Goal: Information Seeking & Learning: Check status

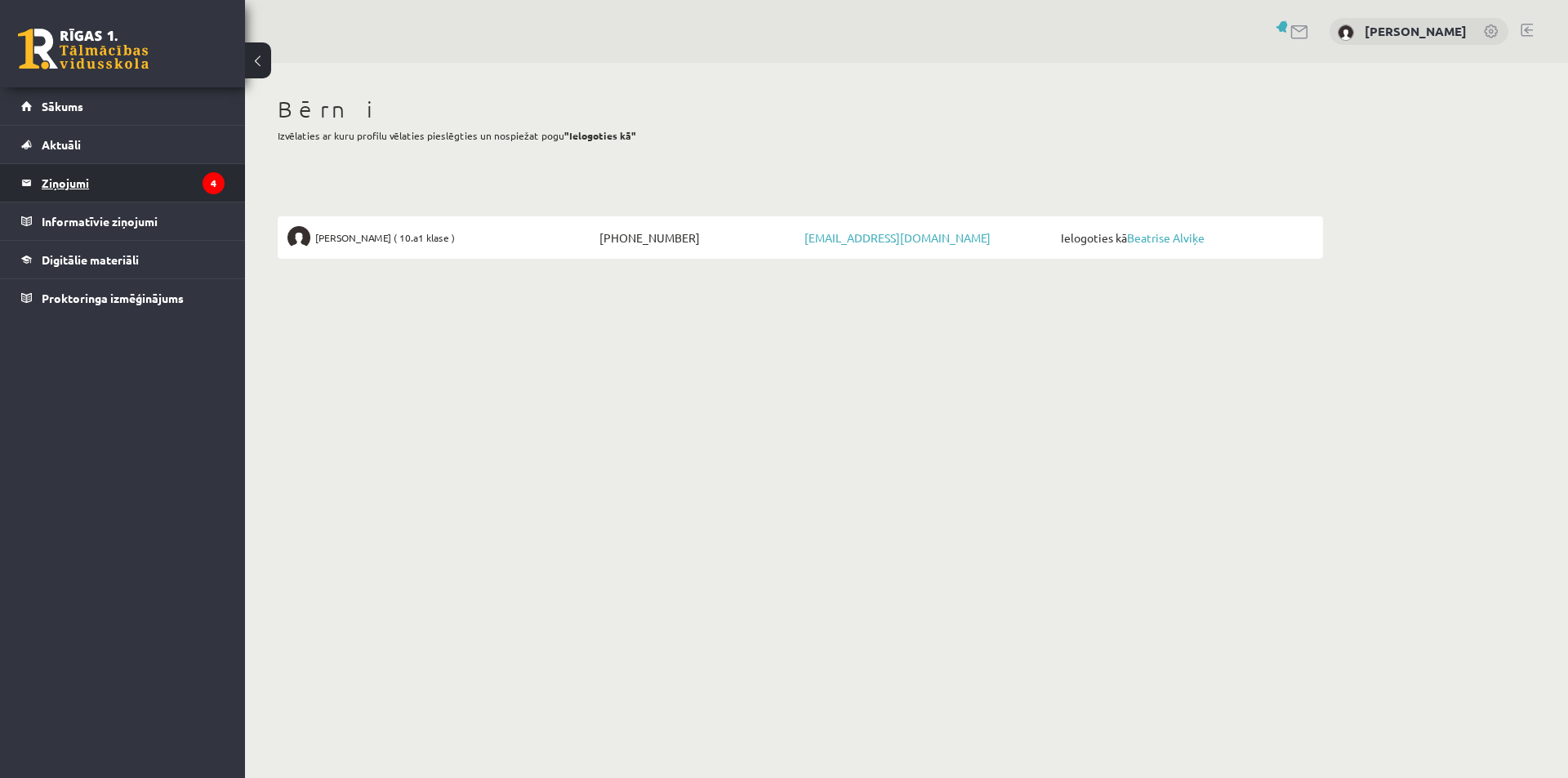
click at [63, 178] on legend "Ziņojumi 4" at bounding box center [132, 183] width 183 height 38
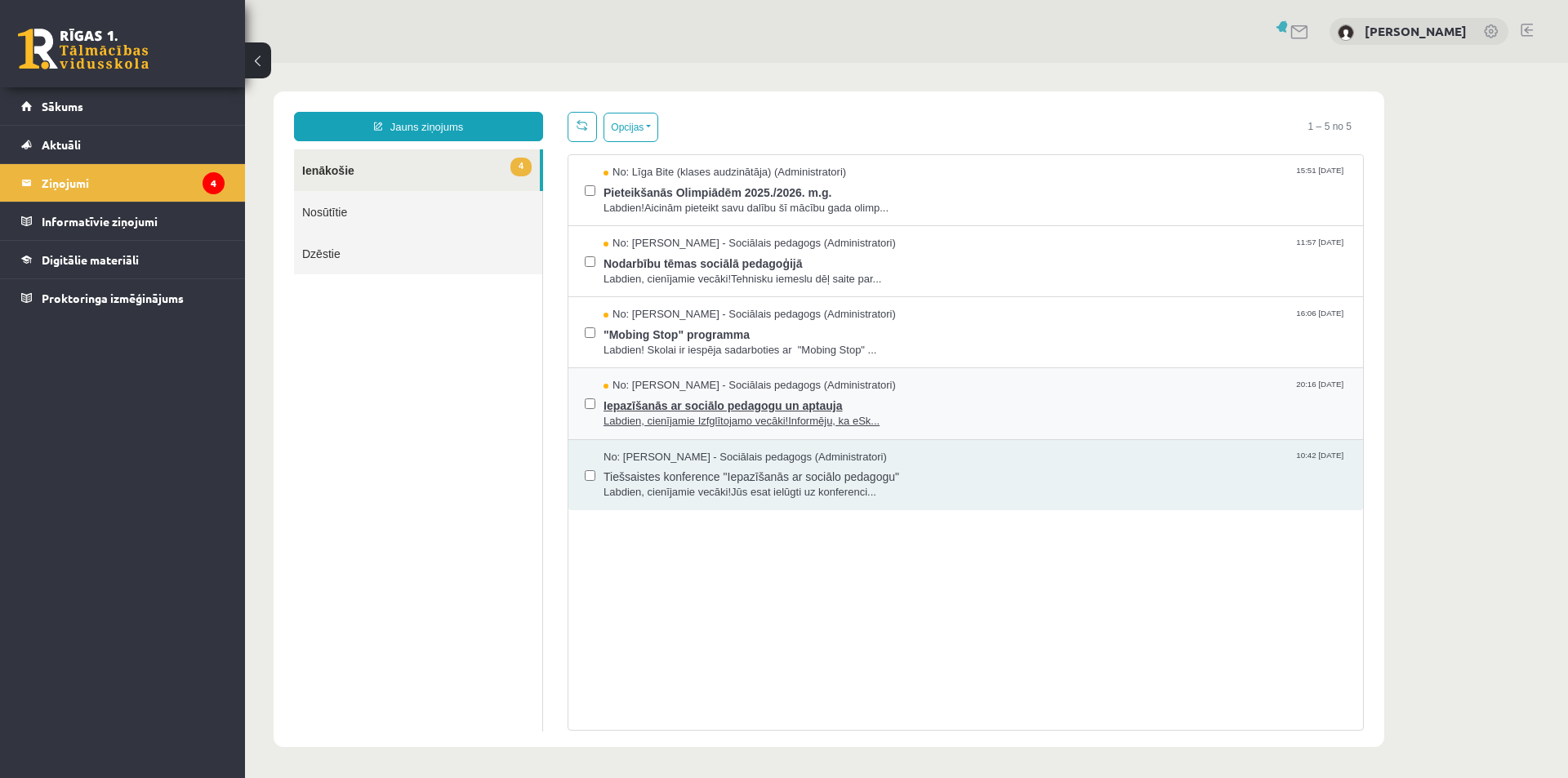
click at [781, 389] on span "No: Dagnija Gaubšteina - Sociālais pedagogs (Administratori)" at bounding box center [750, 386] width 292 height 16
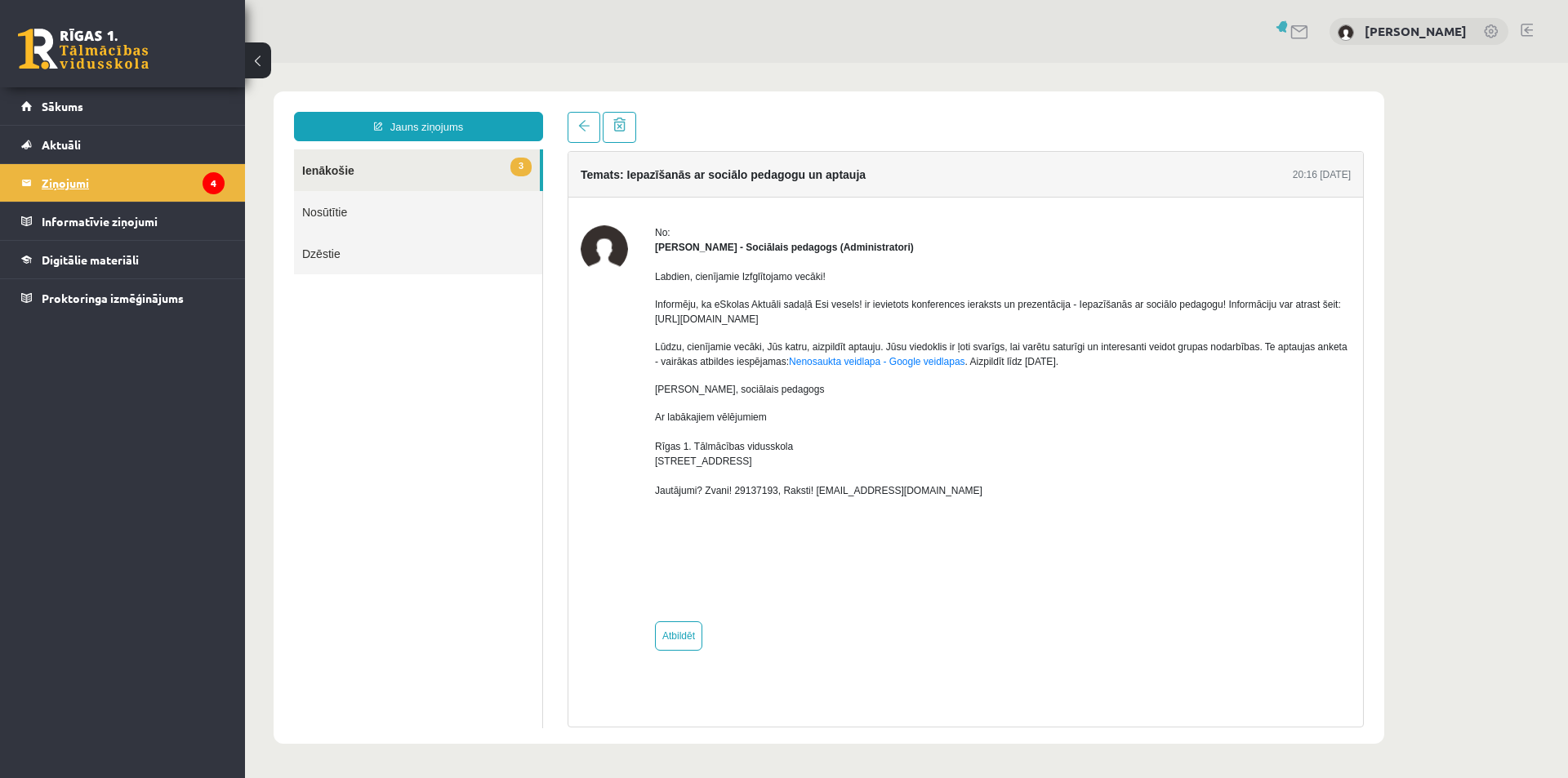
click at [75, 190] on legend "Ziņojumi 4" at bounding box center [132, 183] width 183 height 38
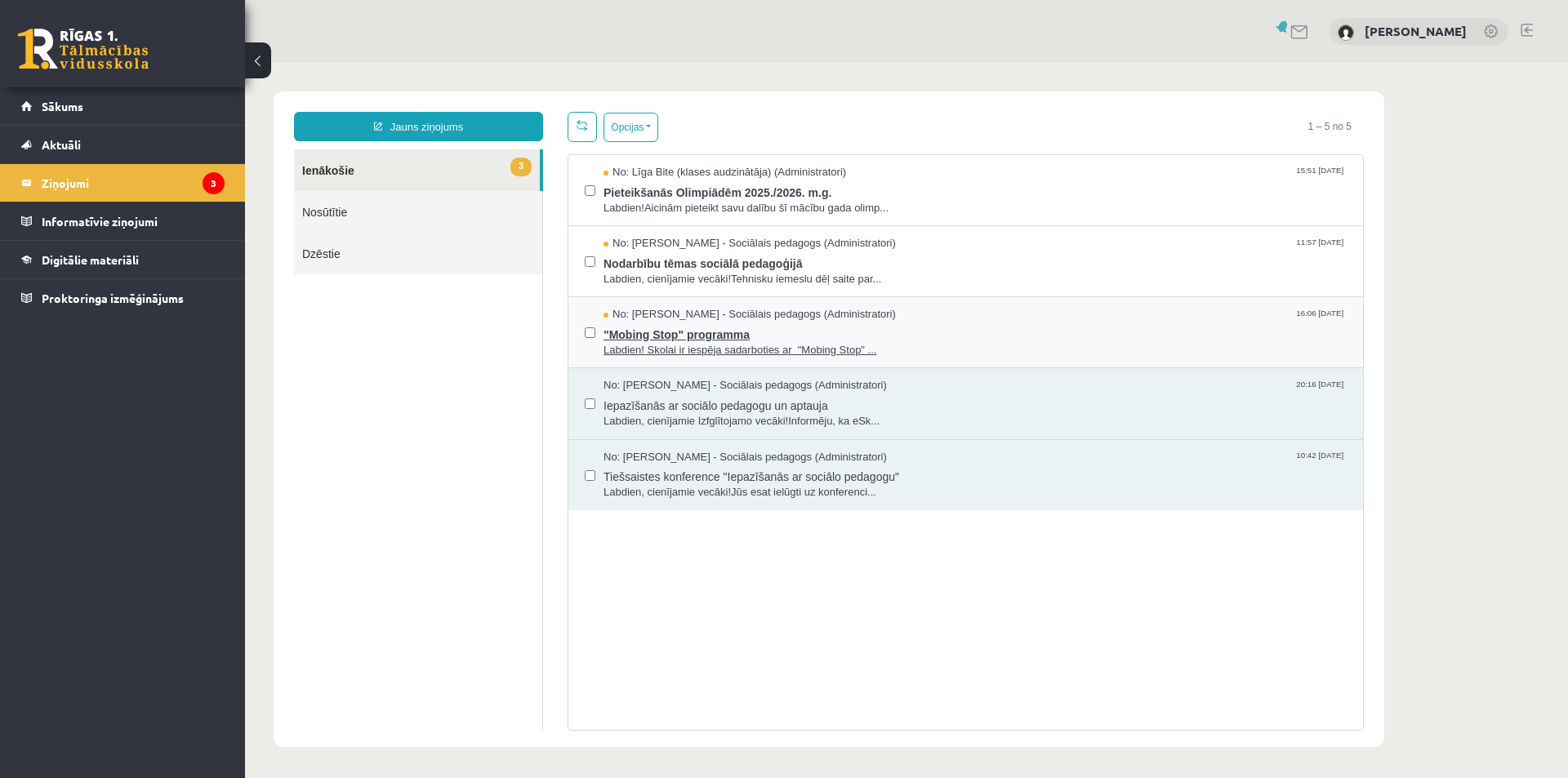
click at [732, 330] on span ""Mobing Stop" programma" at bounding box center [975, 333] width 743 height 20
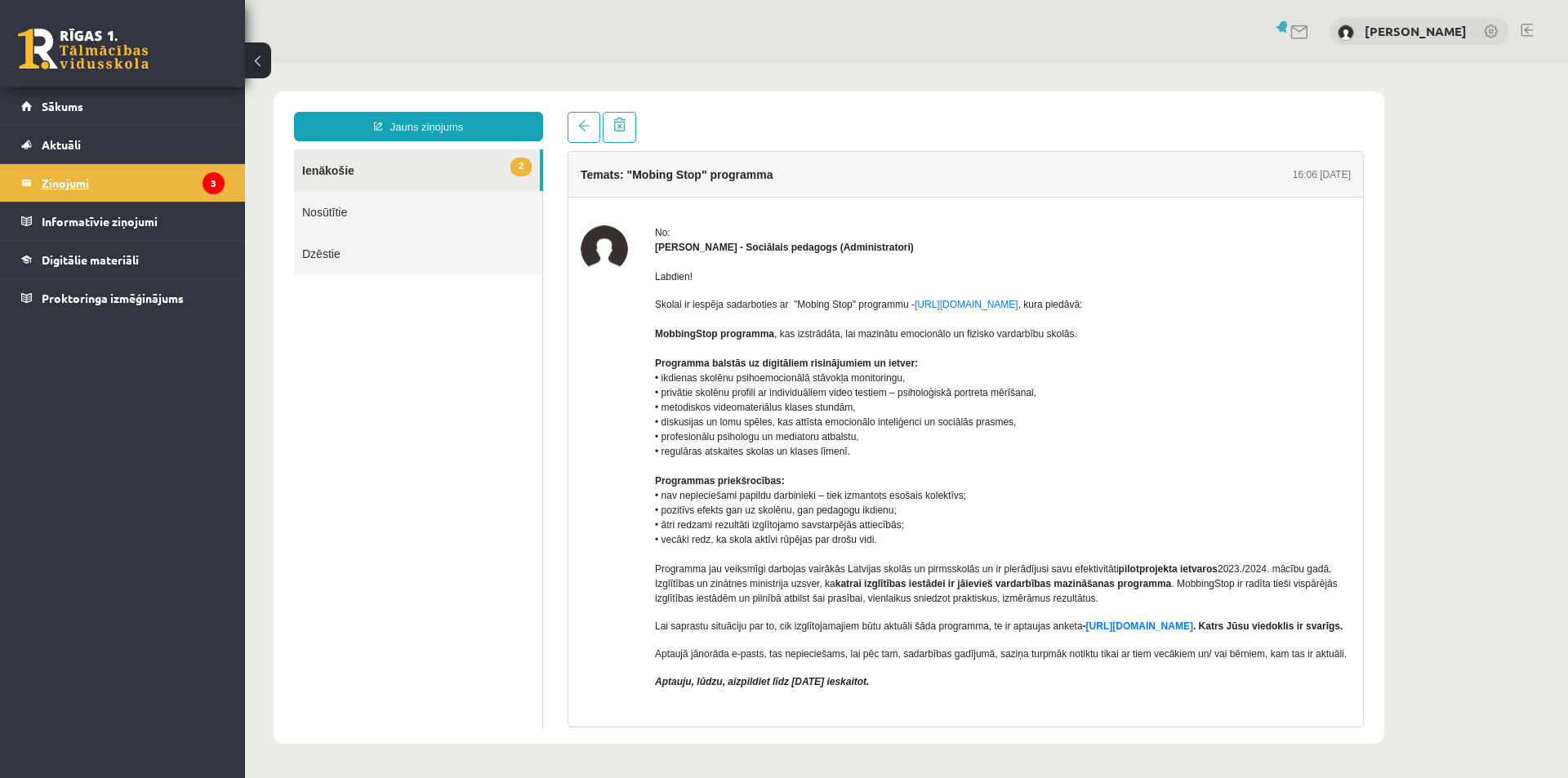
click at [62, 170] on legend "Ziņojumi 3" at bounding box center [132, 183] width 183 height 38
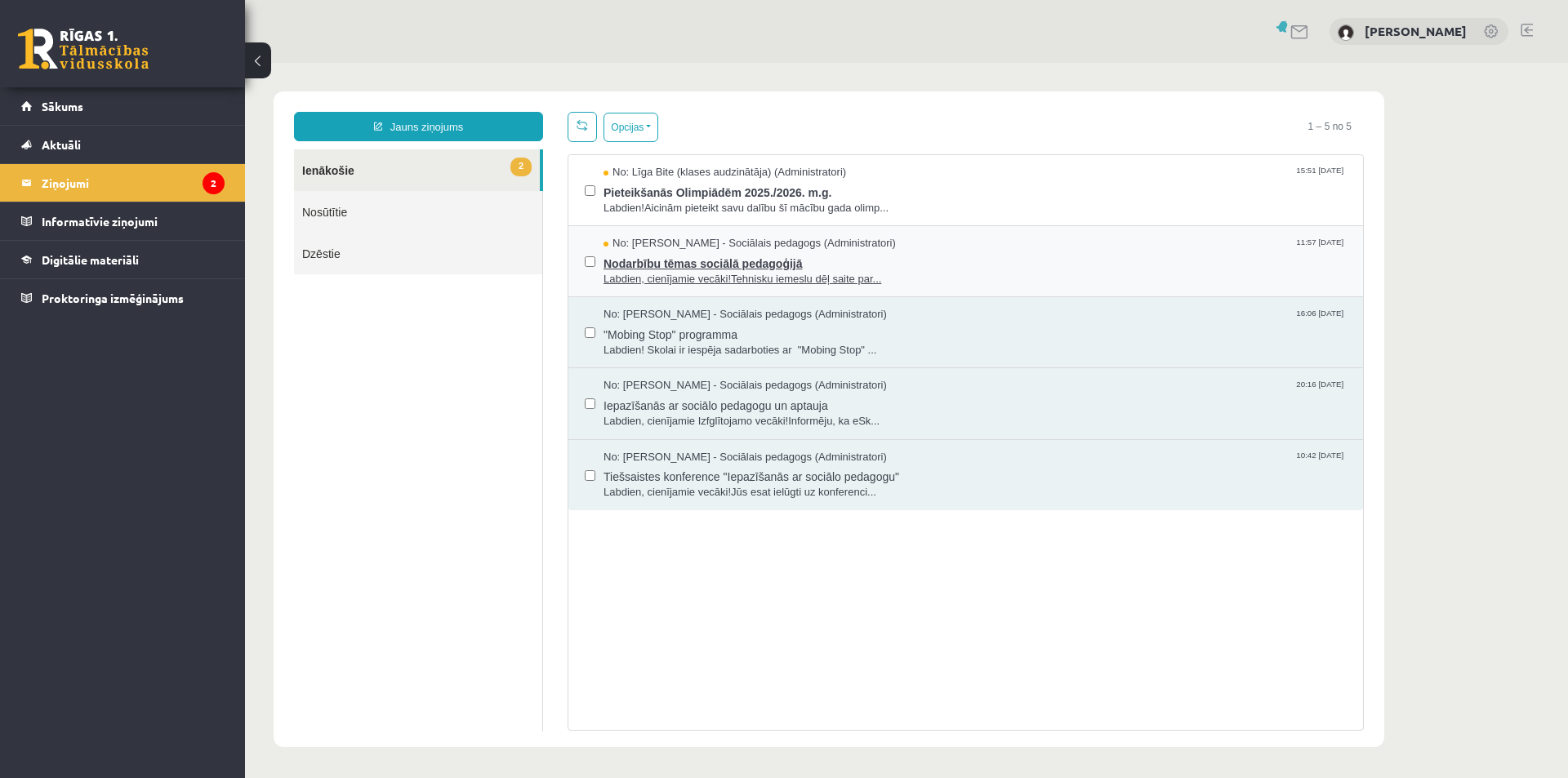
click at [700, 253] on span "Nodarbību tēmas sociālā pedagoģijā" at bounding box center [975, 262] width 743 height 20
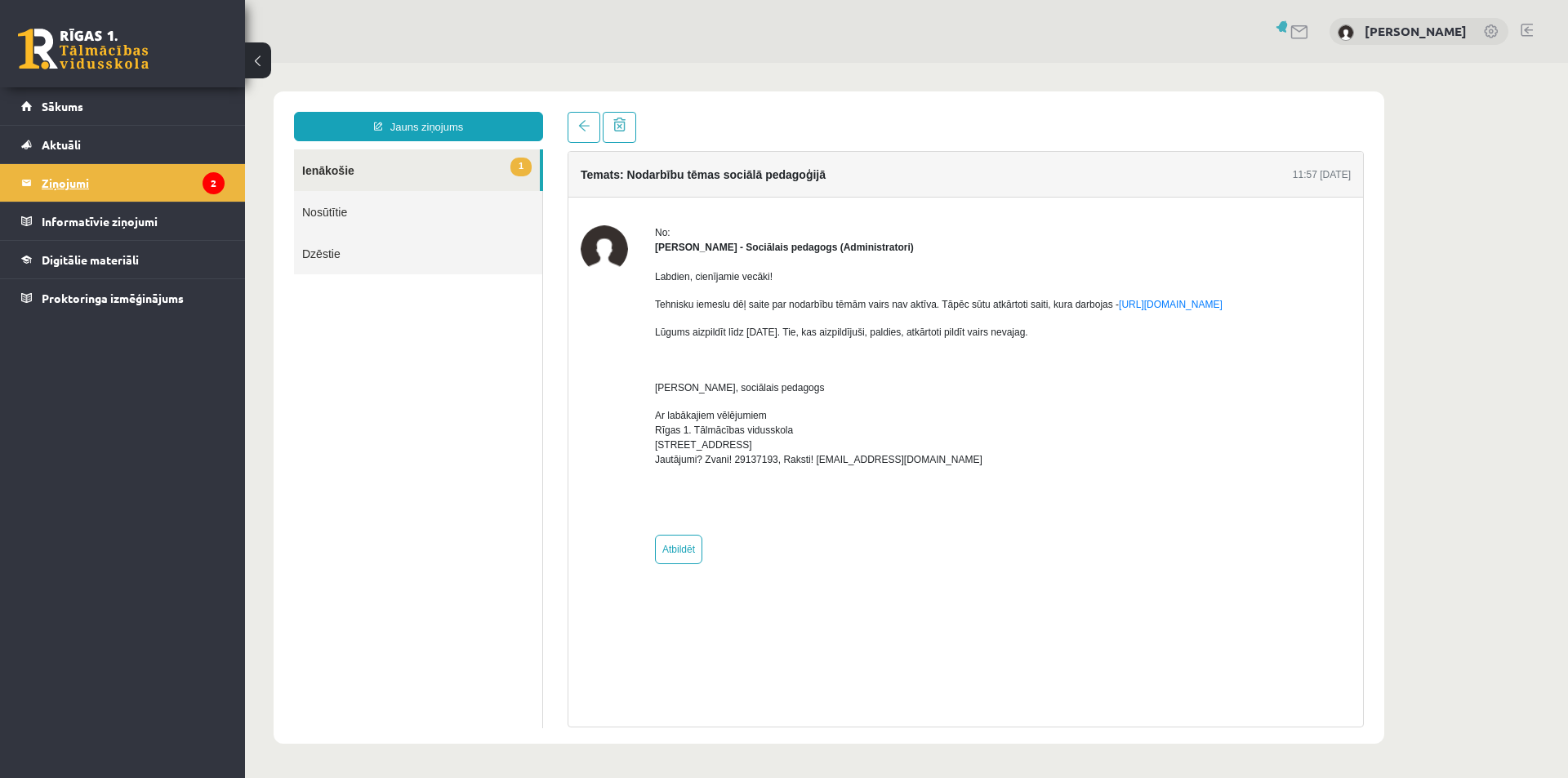
click at [81, 175] on legend "Ziņojumi 2" at bounding box center [132, 183] width 183 height 38
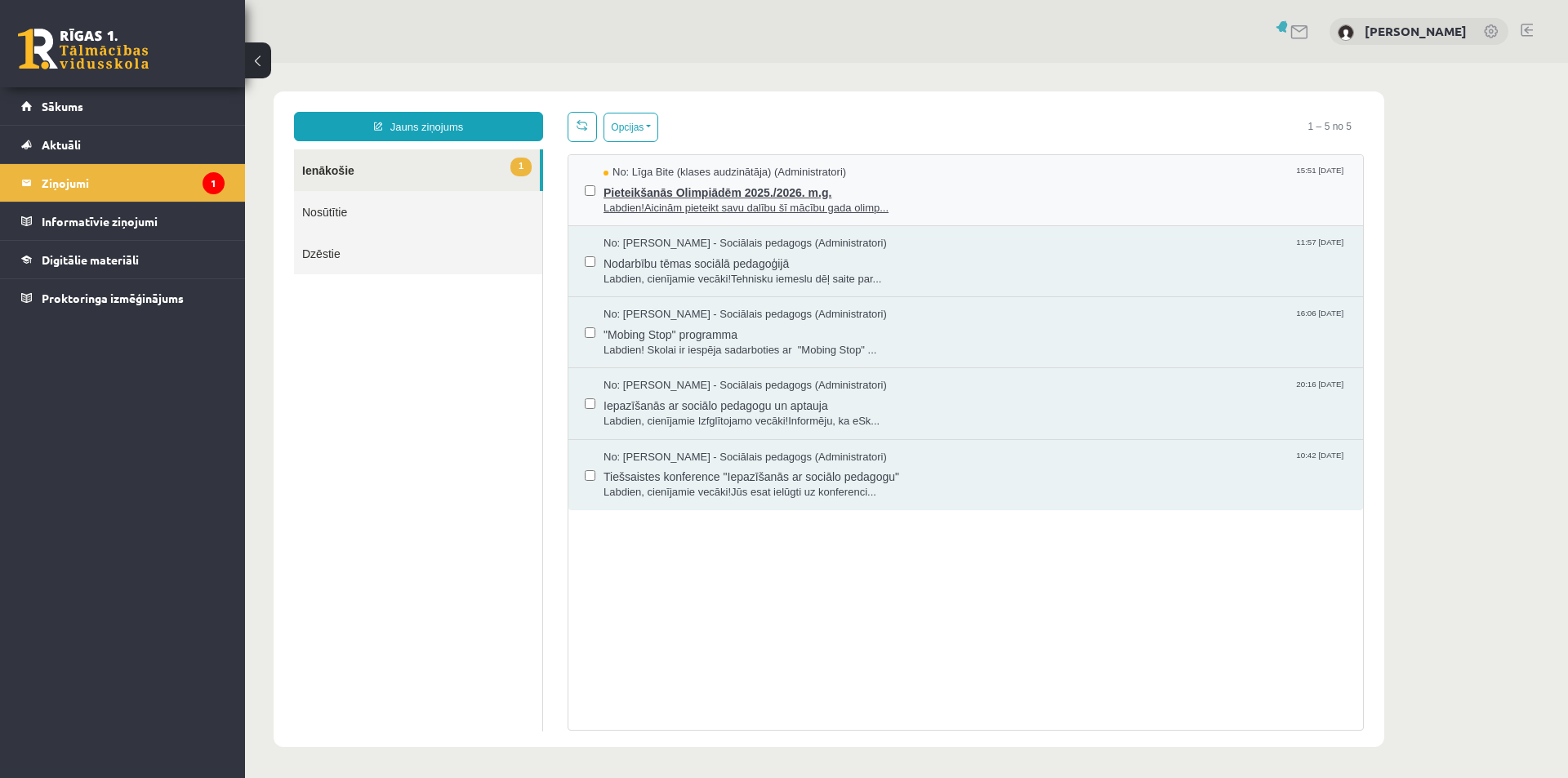
click at [697, 188] on span "Pieteikšanās Olimpiādēm 2025./2026. m.g." at bounding box center [975, 190] width 743 height 20
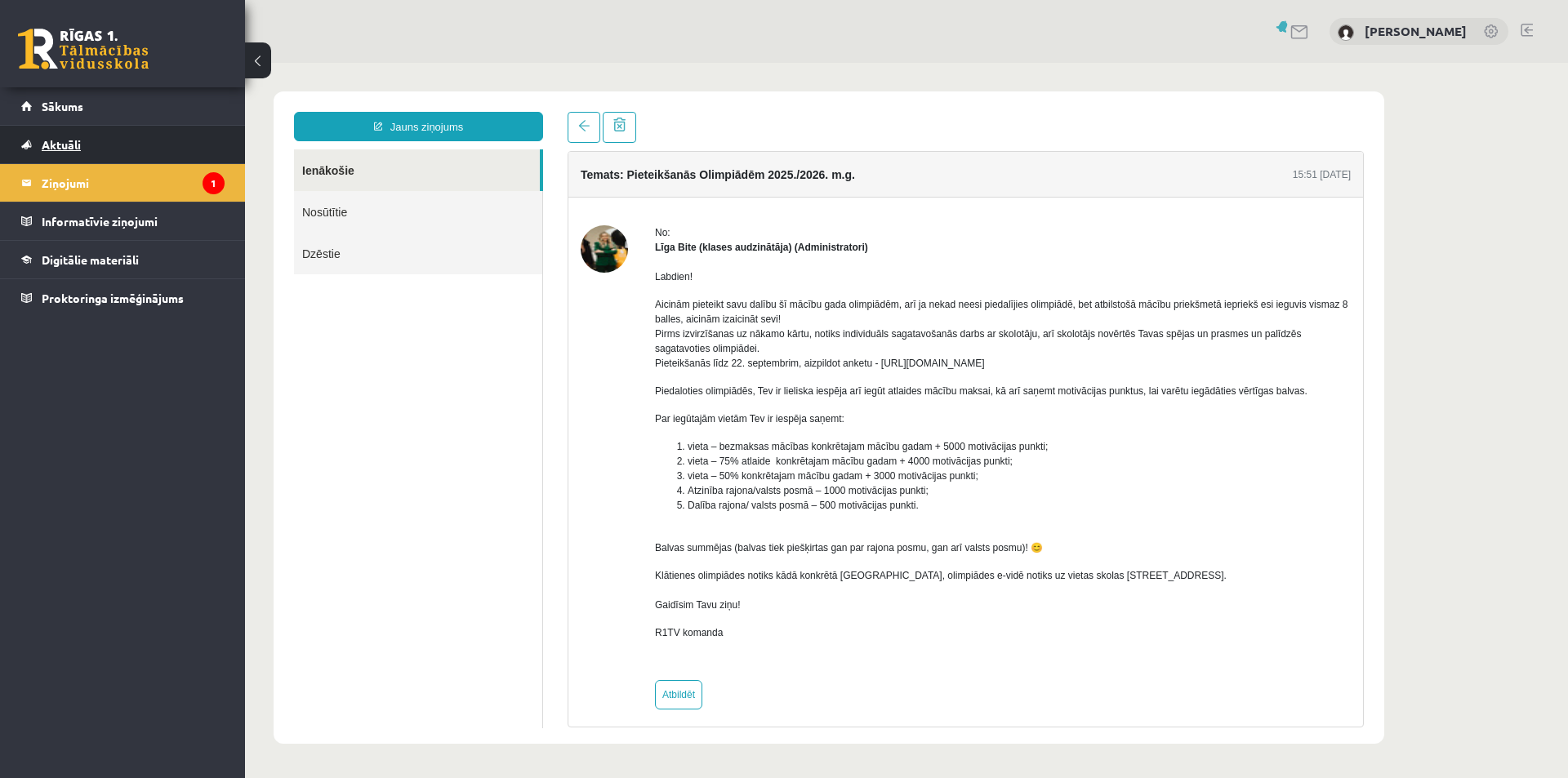
click at [78, 143] on span "Aktuāli" at bounding box center [61, 144] width 39 height 15
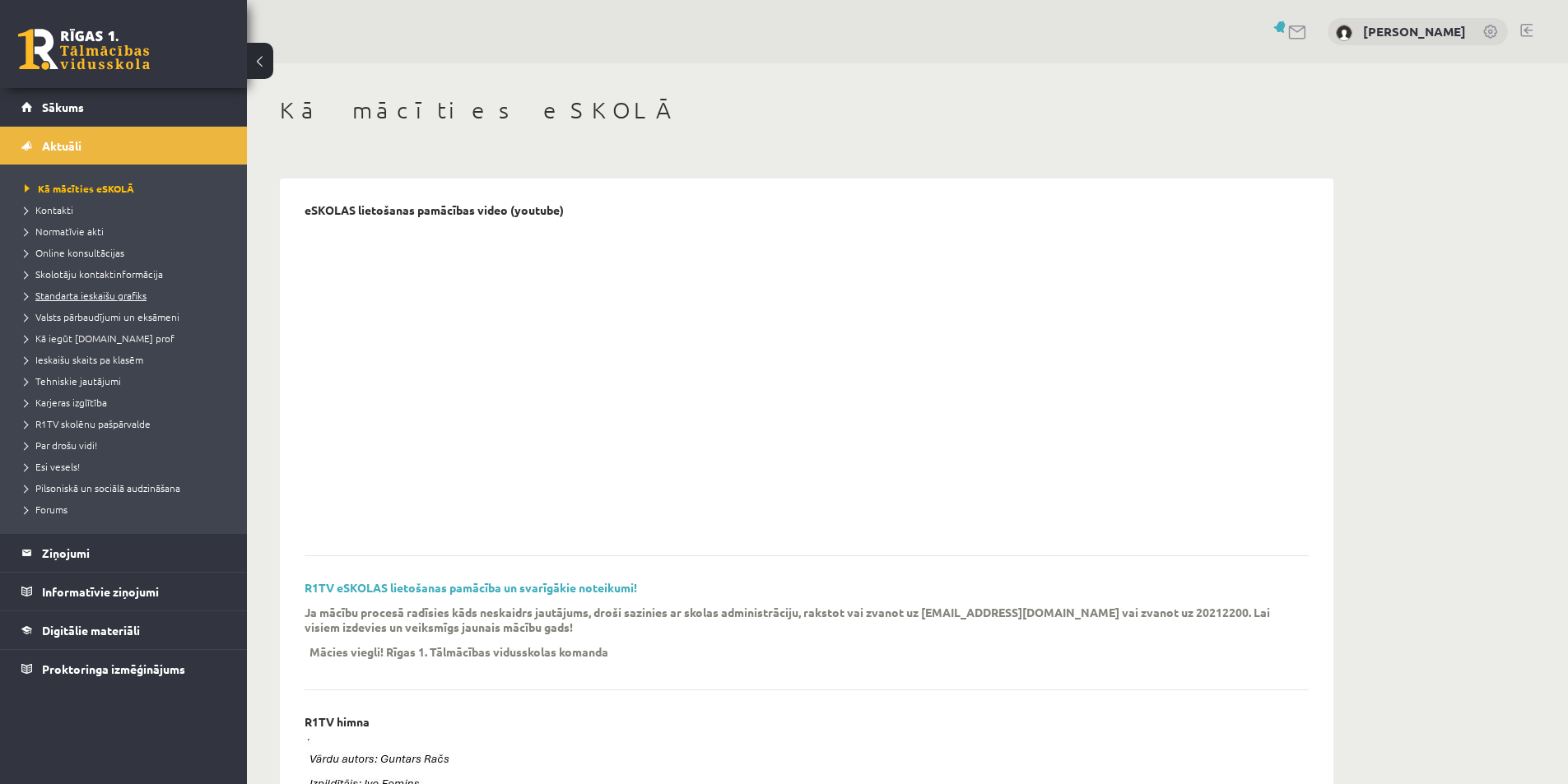
click at [71, 300] on span "Standarta ieskaišu grafiks" at bounding box center [86, 295] width 122 height 13
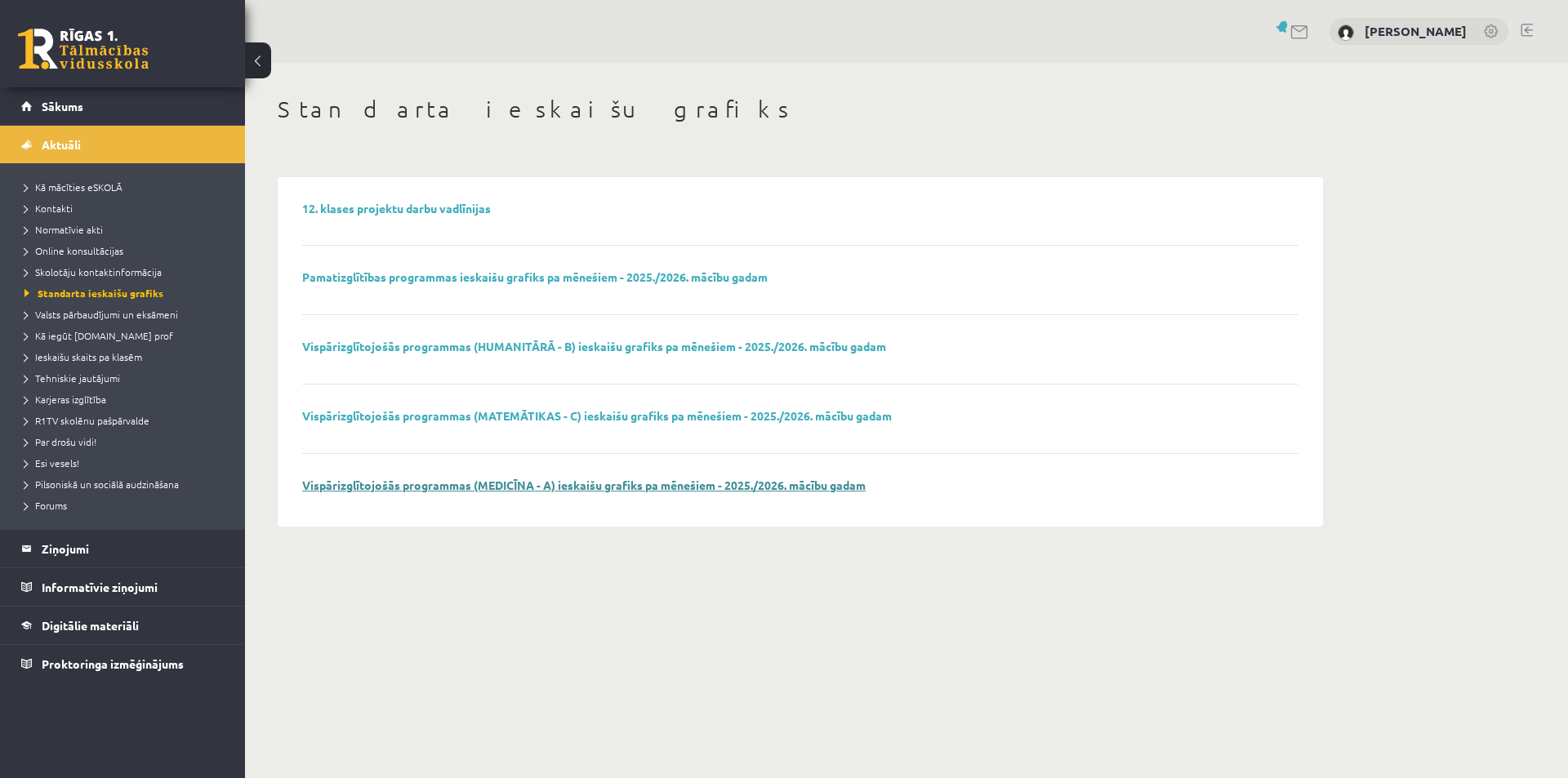
click at [367, 482] on link "Vispārizglītojošās programmas (MEDICĪNA - A) ieskaišu grafiks pa mēnešiem - 202…" at bounding box center [583, 485] width 563 height 15
click at [62, 107] on span "Sākums" at bounding box center [62, 107] width 41 height 15
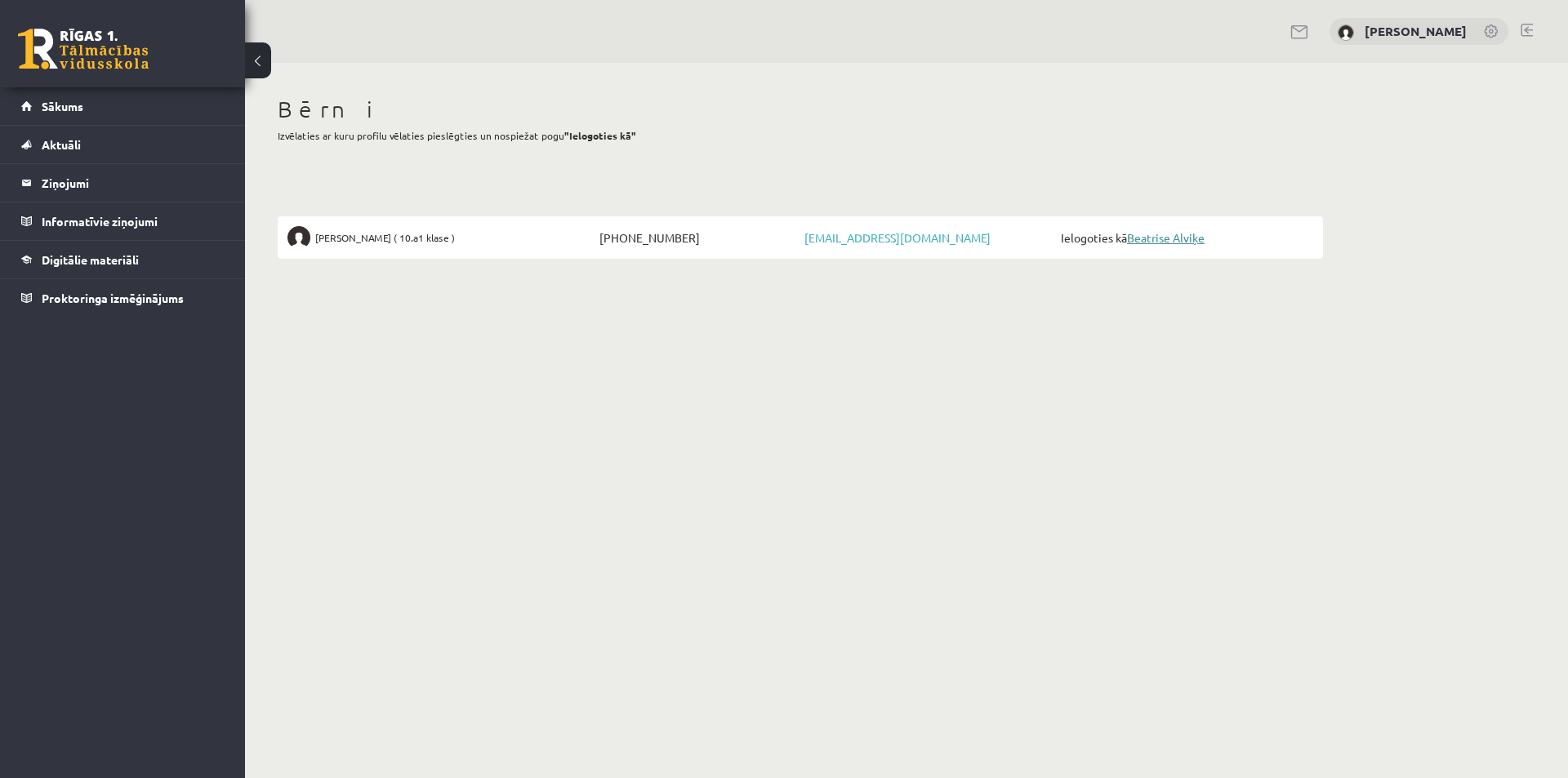
click at [1156, 242] on link "Beatrise Alviķe" at bounding box center [1166, 238] width 77 height 15
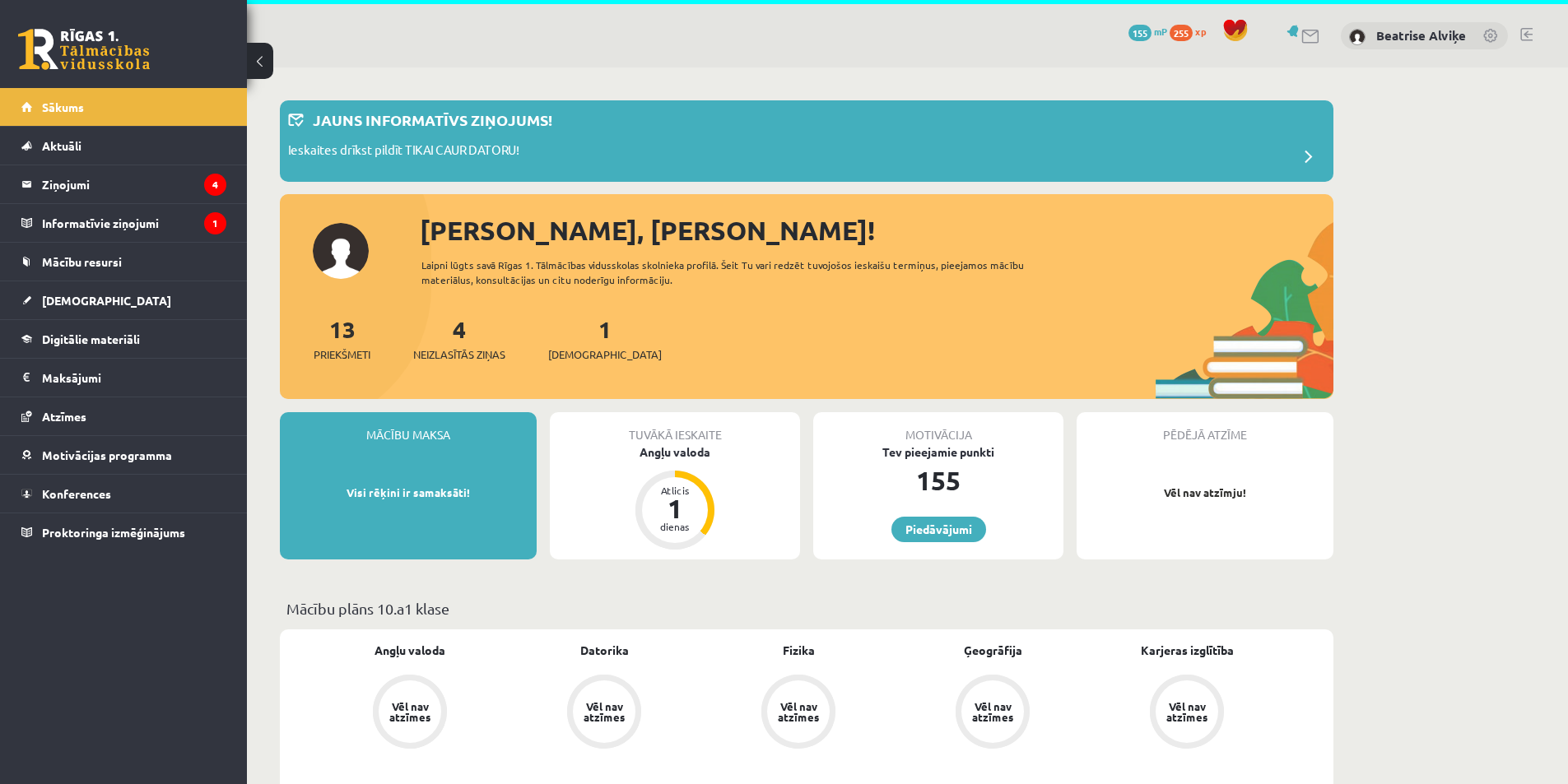
scroll to position [82, 0]
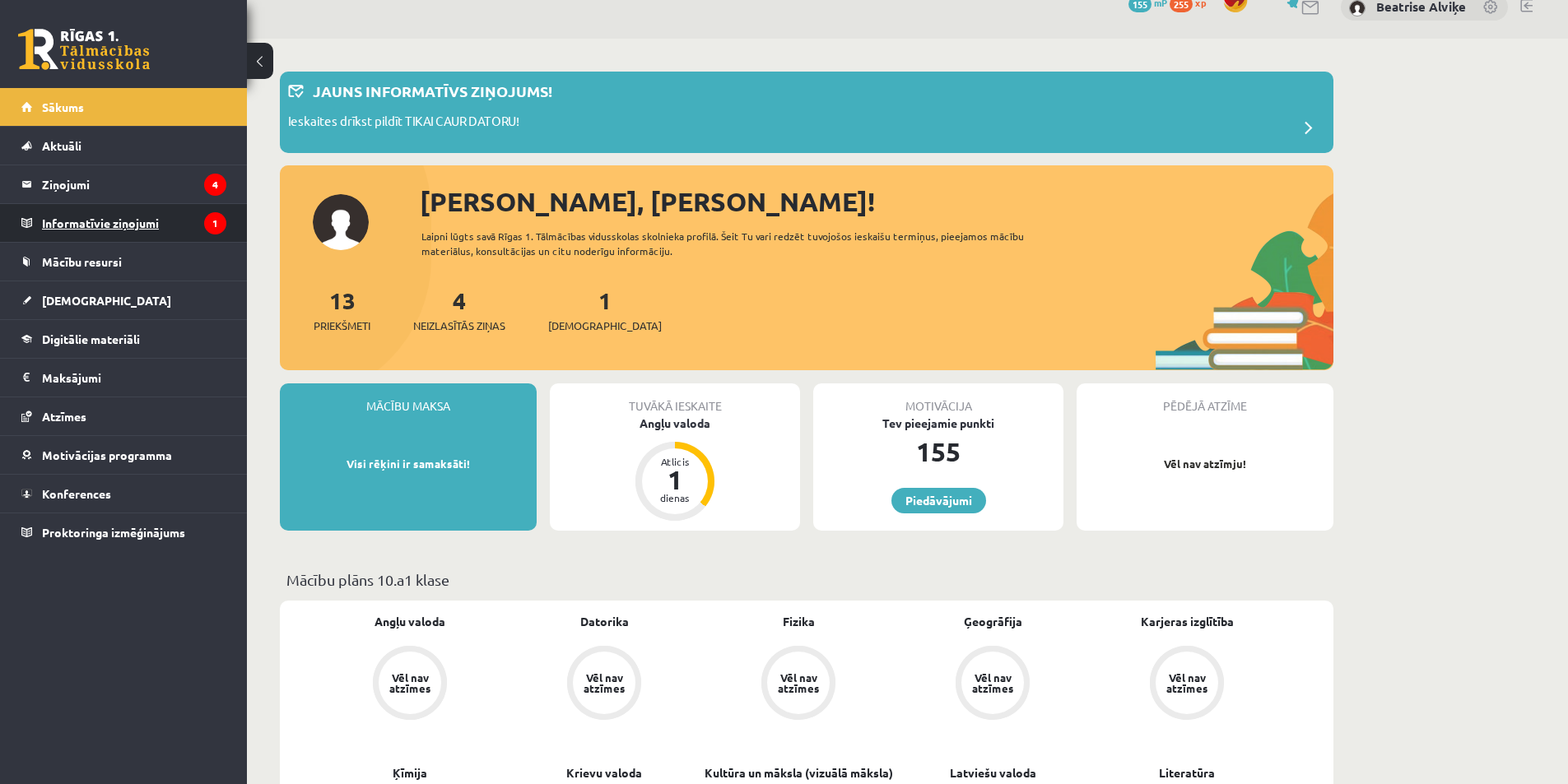
click at [113, 229] on legend "Informatīvie ziņojumi 1" at bounding box center [133, 222] width 184 height 38
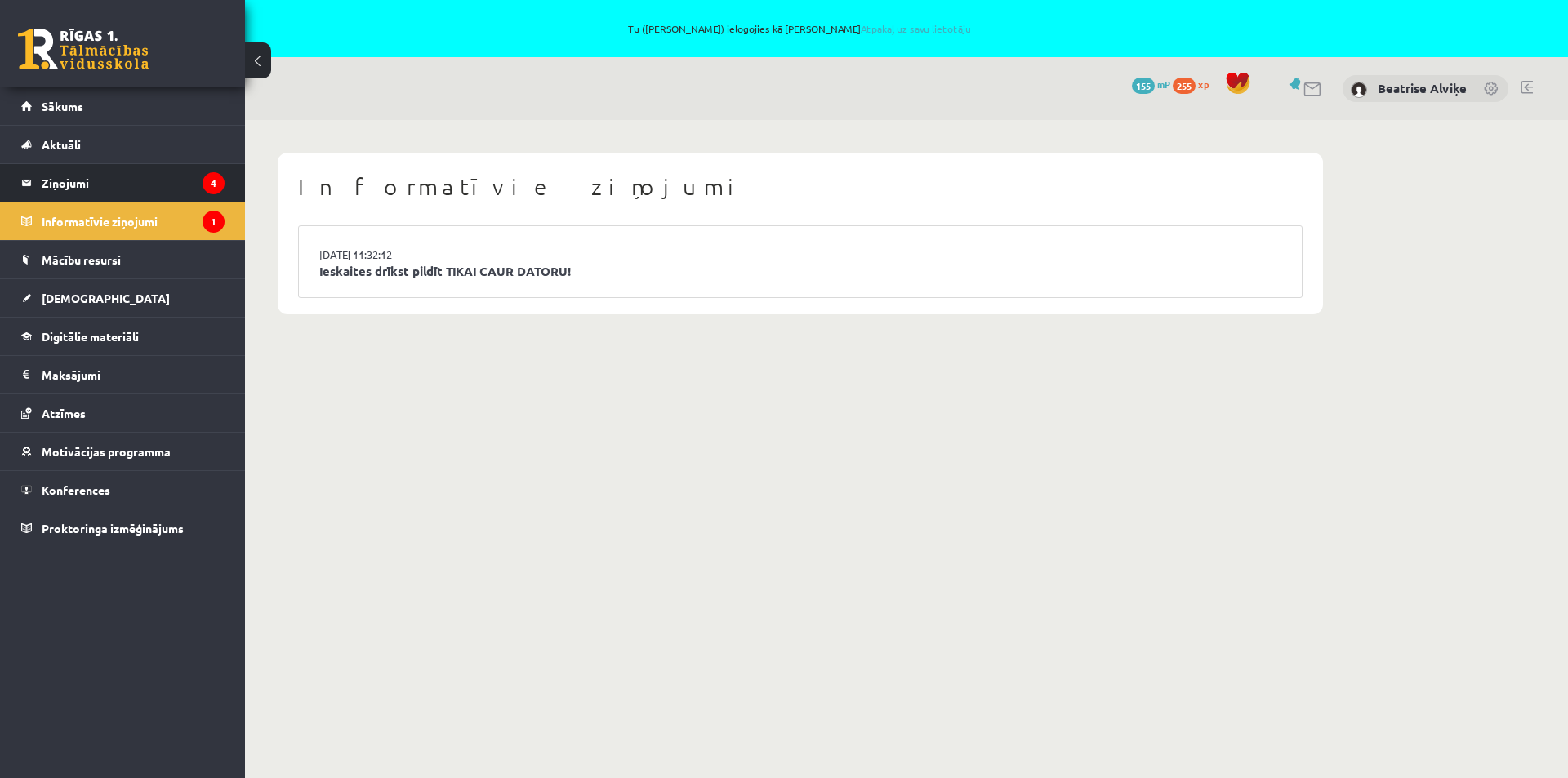
click at [63, 180] on legend "Ziņojumi 4" at bounding box center [132, 183] width 183 height 38
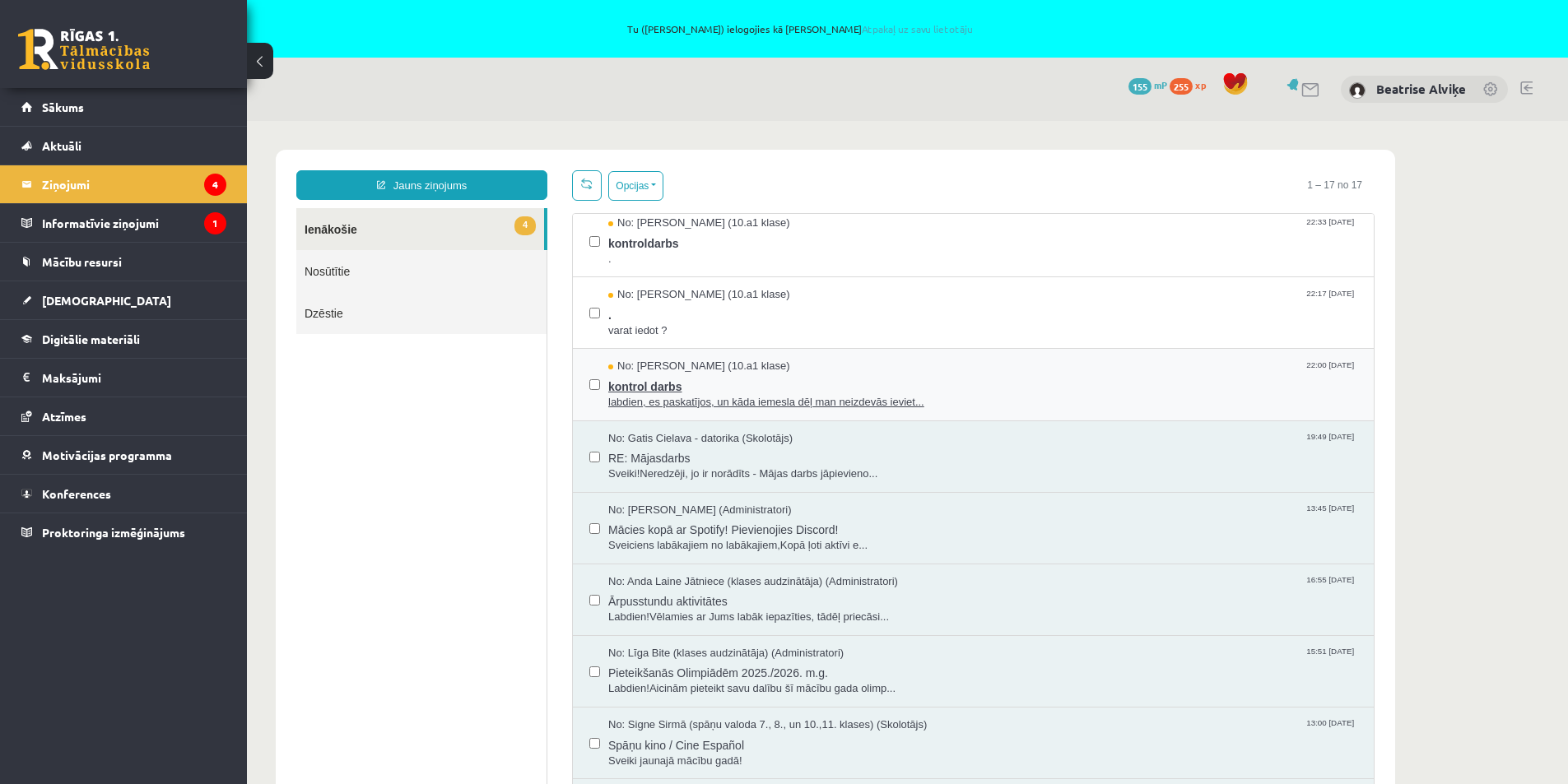
scroll to position [82, 0]
click at [663, 389] on span "kontrol darbs" at bounding box center [983, 382] width 749 height 20
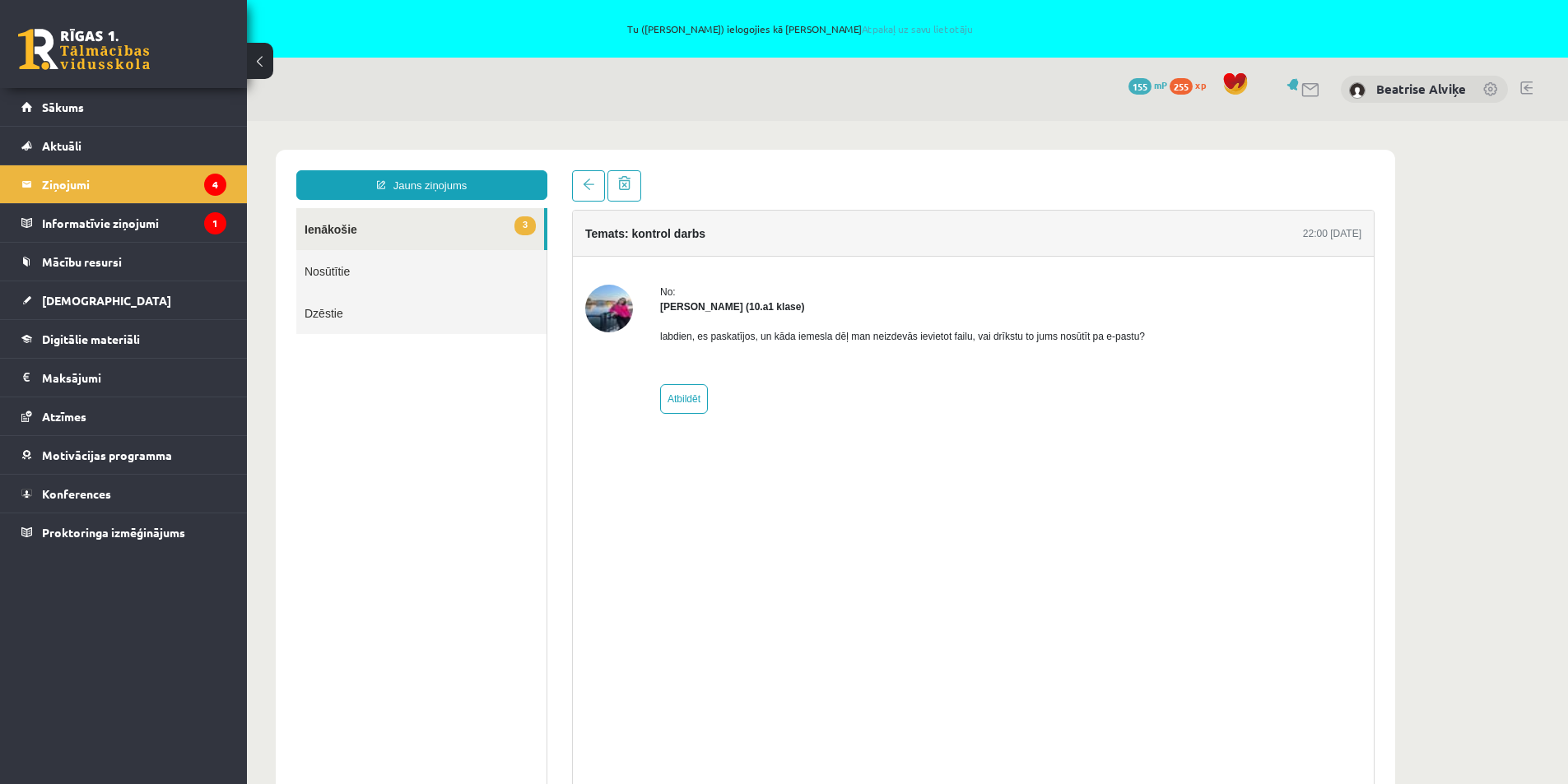
scroll to position [0, 0]
click at [76, 189] on legend "Ziņojumi 4" at bounding box center [133, 184] width 184 height 38
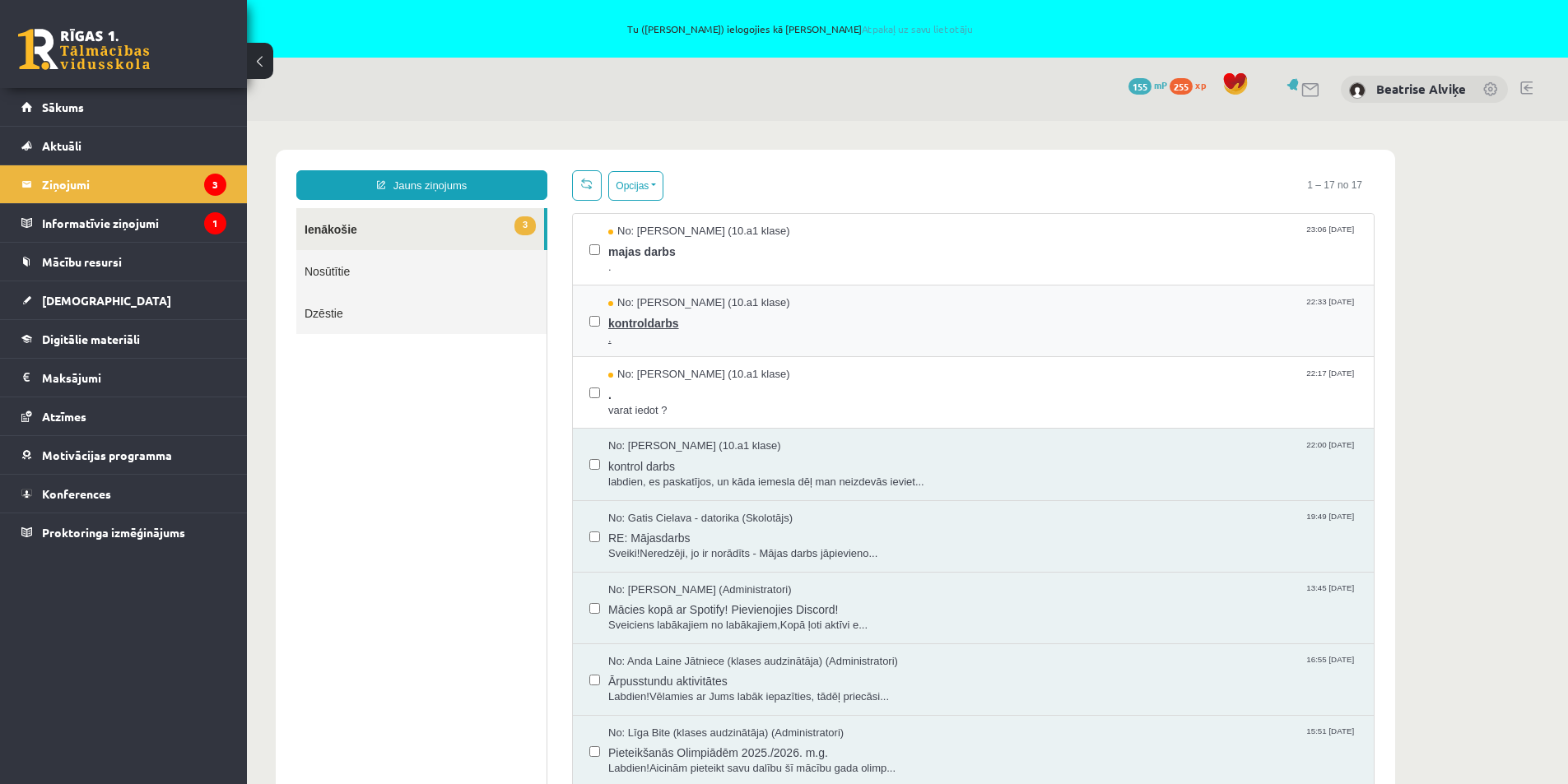
click at [668, 320] on span "kontroldarbs" at bounding box center [983, 321] width 749 height 20
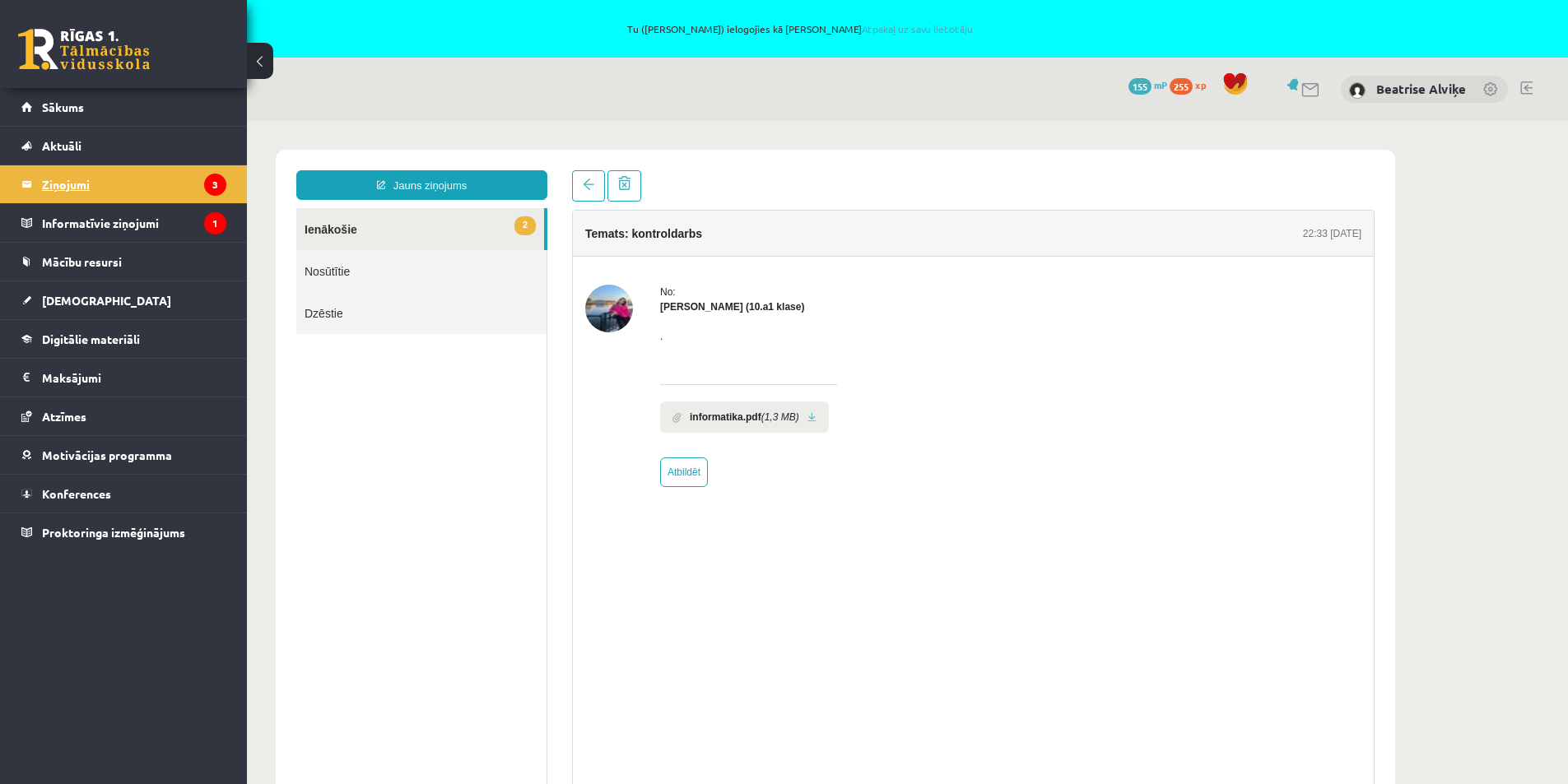
click at [79, 178] on legend "Ziņojumi 3" at bounding box center [133, 184] width 184 height 38
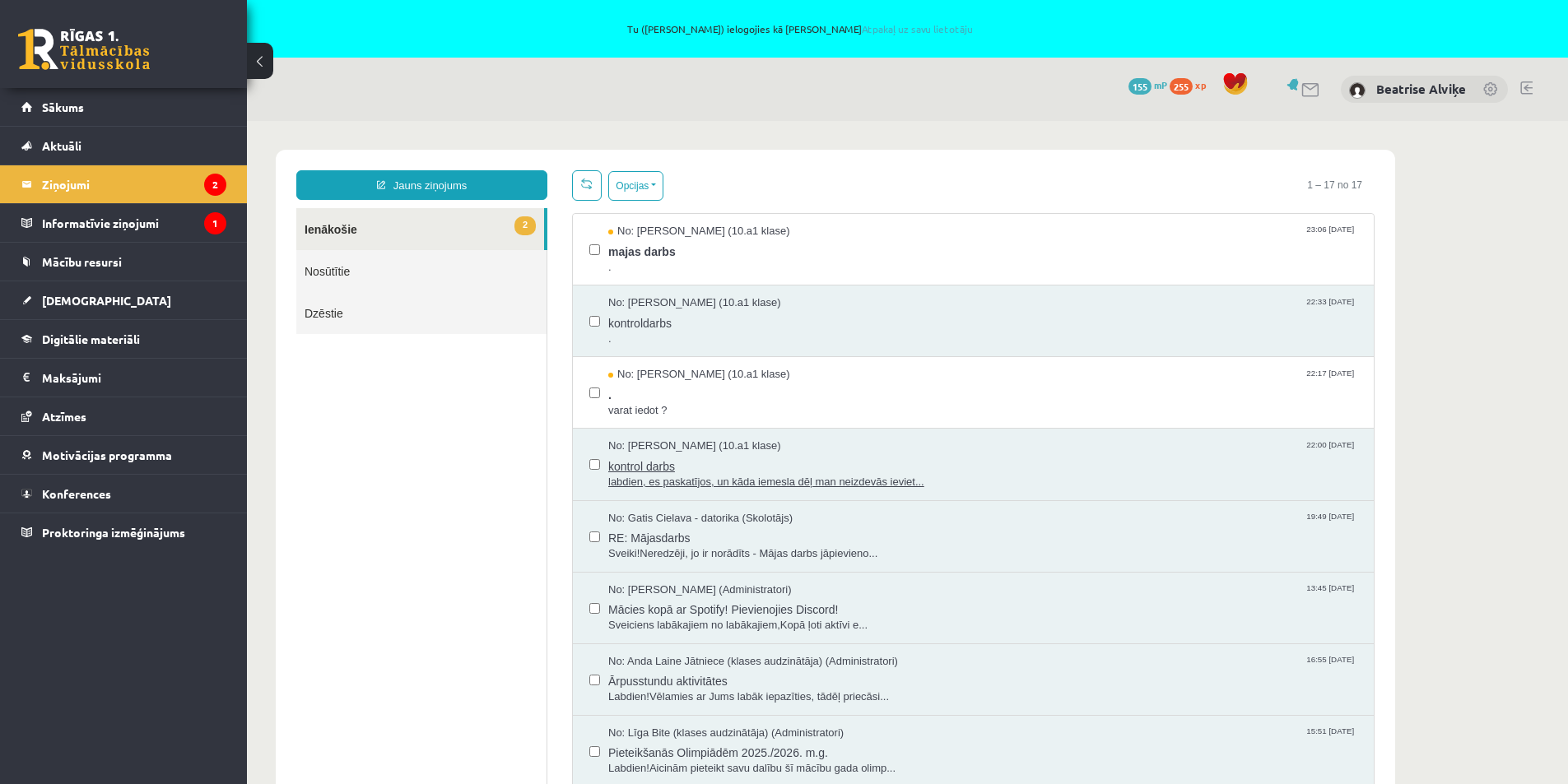
click at [882, 459] on span "kontrol darbs" at bounding box center [983, 465] width 749 height 20
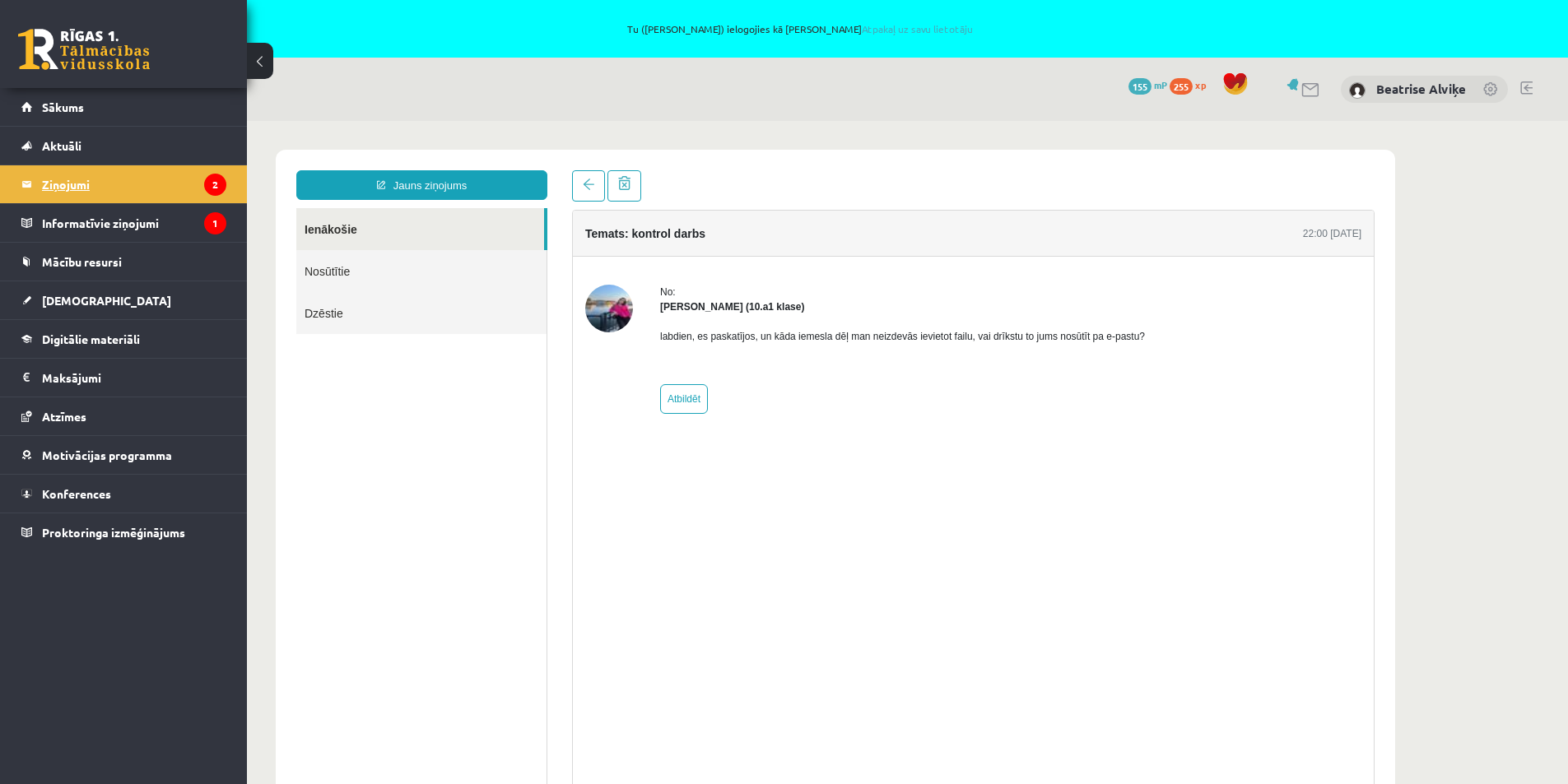
click at [61, 175] on legend "Ziņojumi 2" at bounding box center [133, 184] width 184 height 38
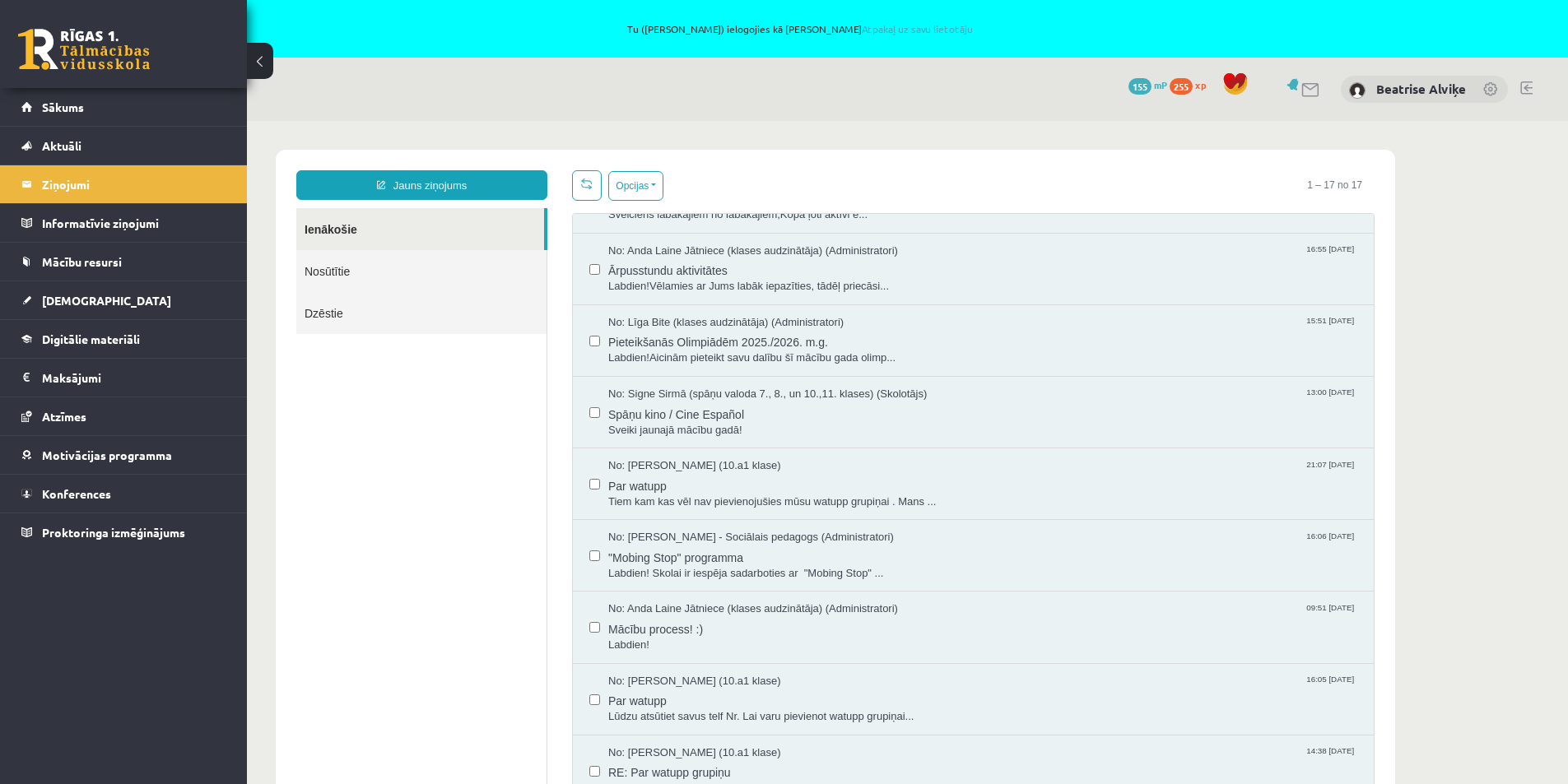
scroll to position [411, 0]
click at [688, 462] on span "No: Evija Aija Frijāre (10.a1 klase)" at bounding box center [695, 465] width 173 height 16
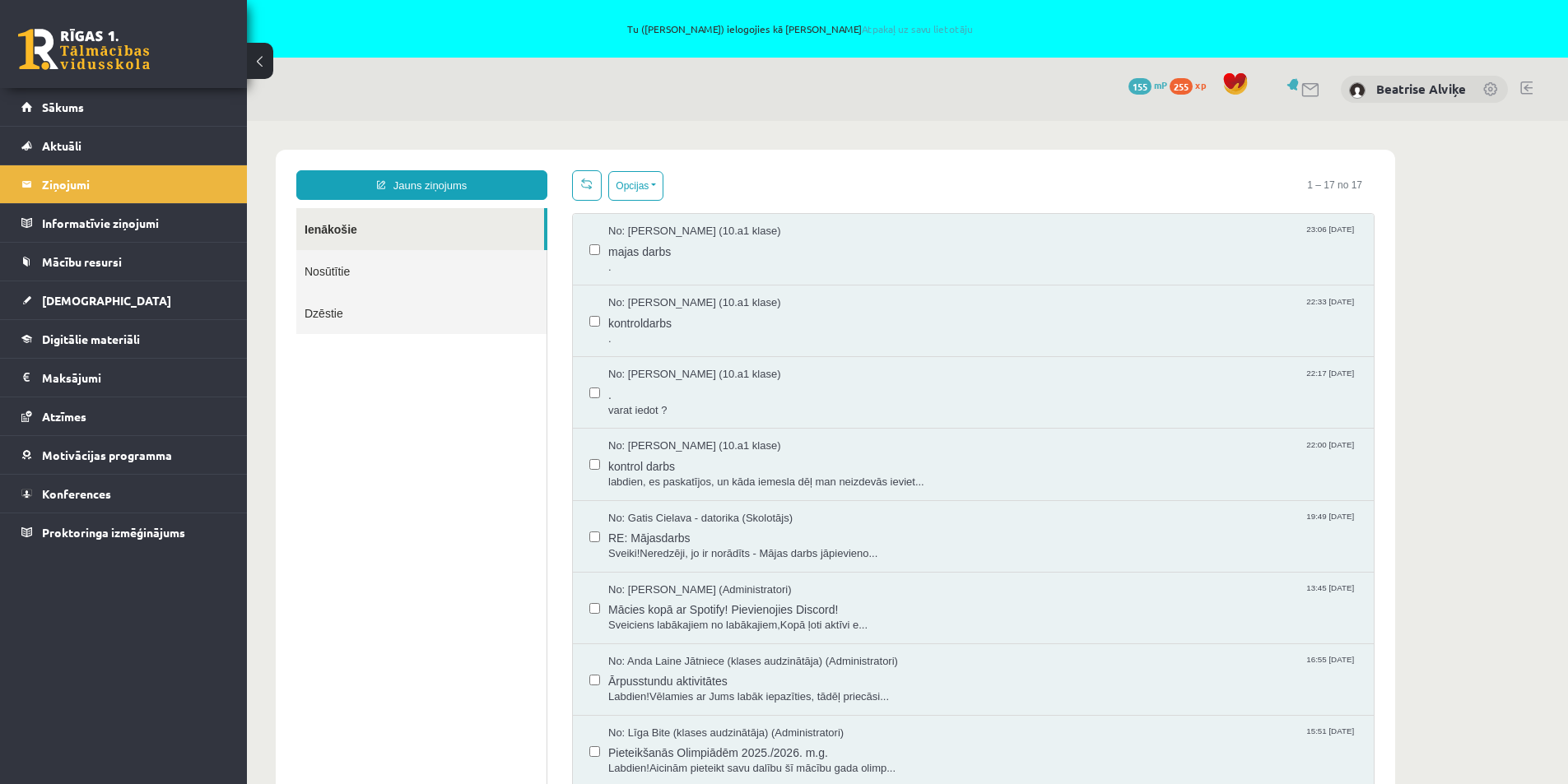
scroll to position [0, 0]
click at [727, 391] on span "." at bounding box center [983, 392] width 749 height 20
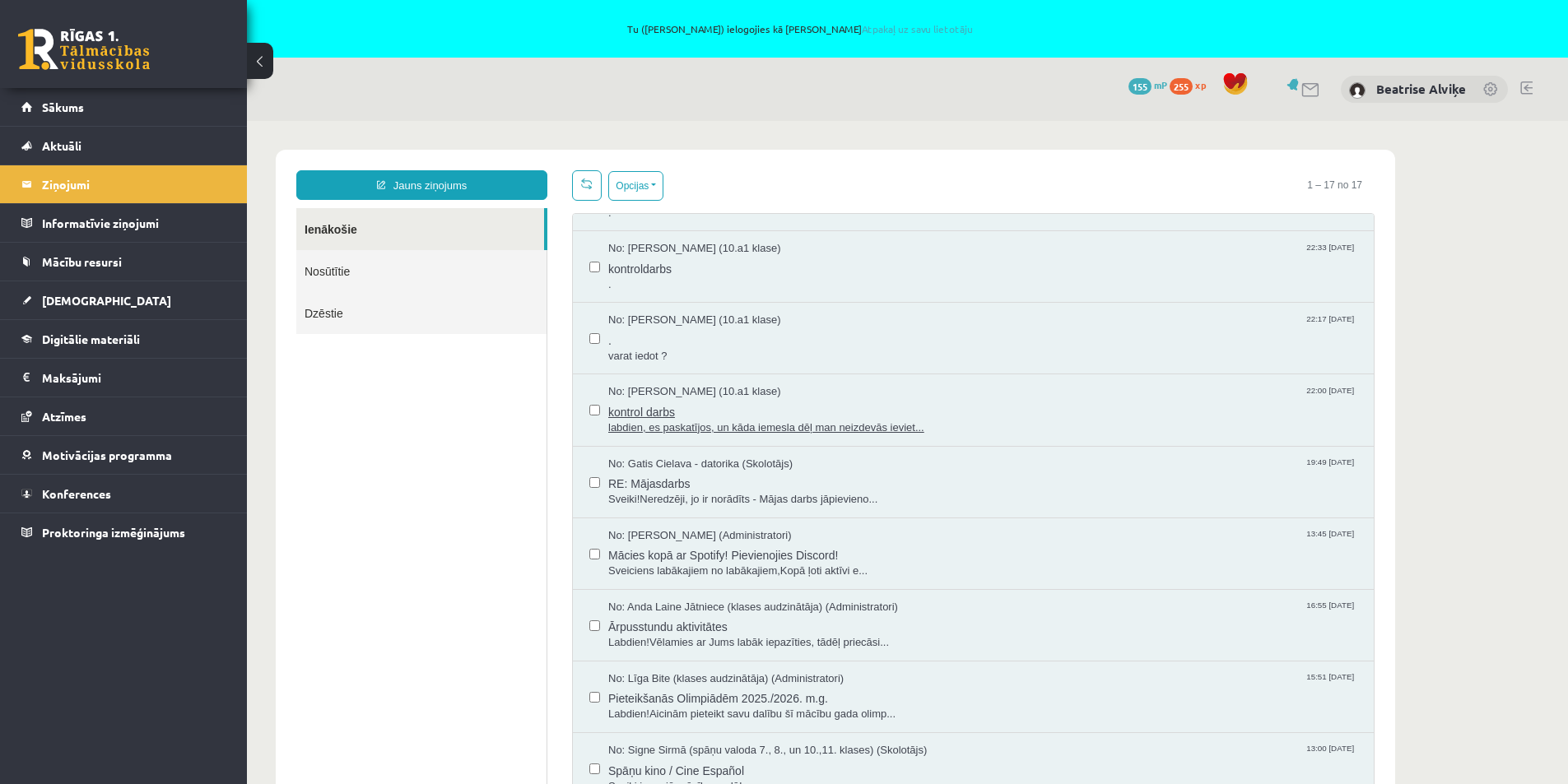
scroll to position [82, 0]
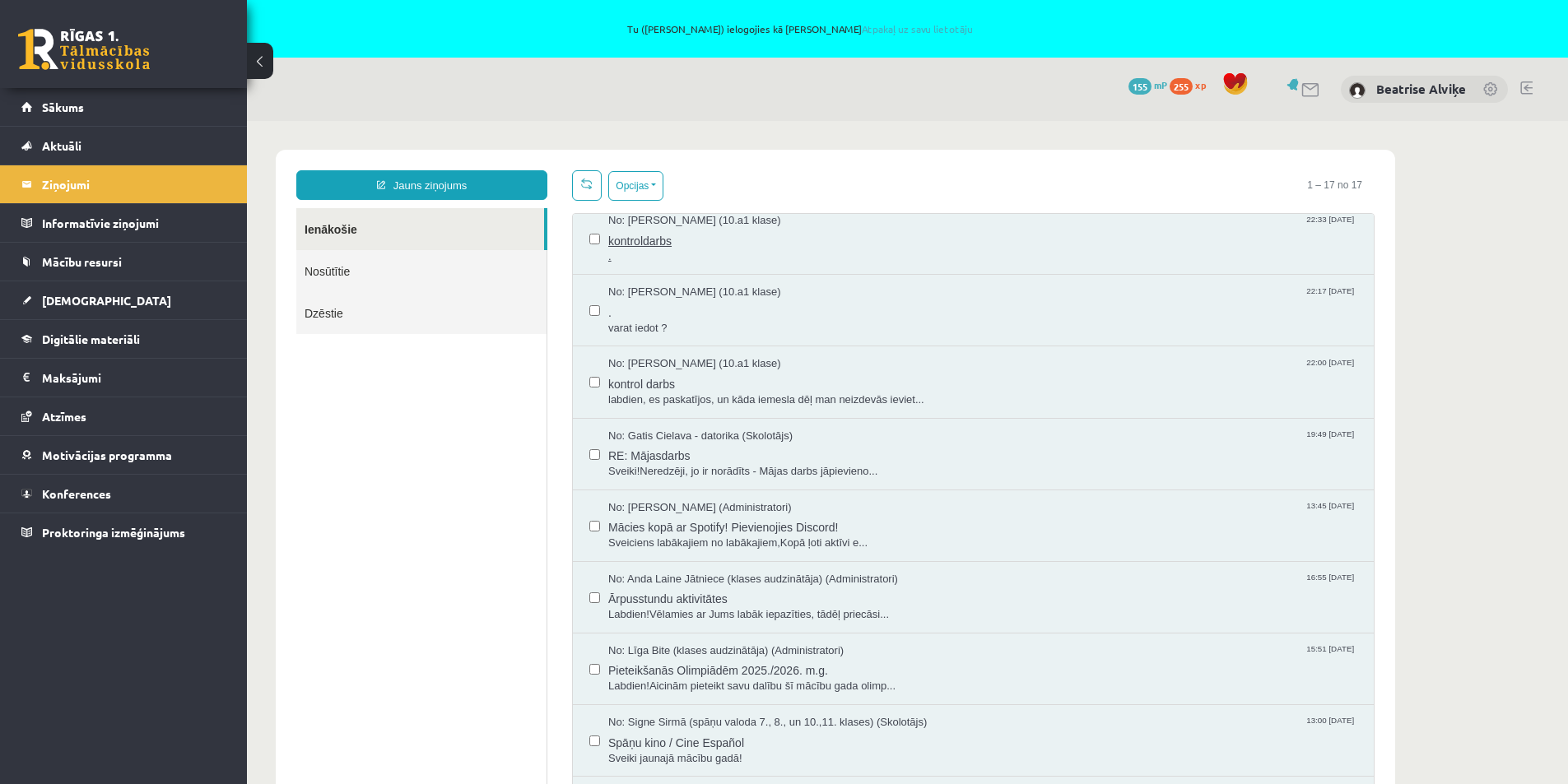
click at [658, 242] on span "kontroldarbs" at bounding box center [983, 239] width 749 height 20
click at [713, 434] on span "No: Gatis Cielava - datorika (Skolotājs)" at bounding box center [700, 436] width 184 height 16
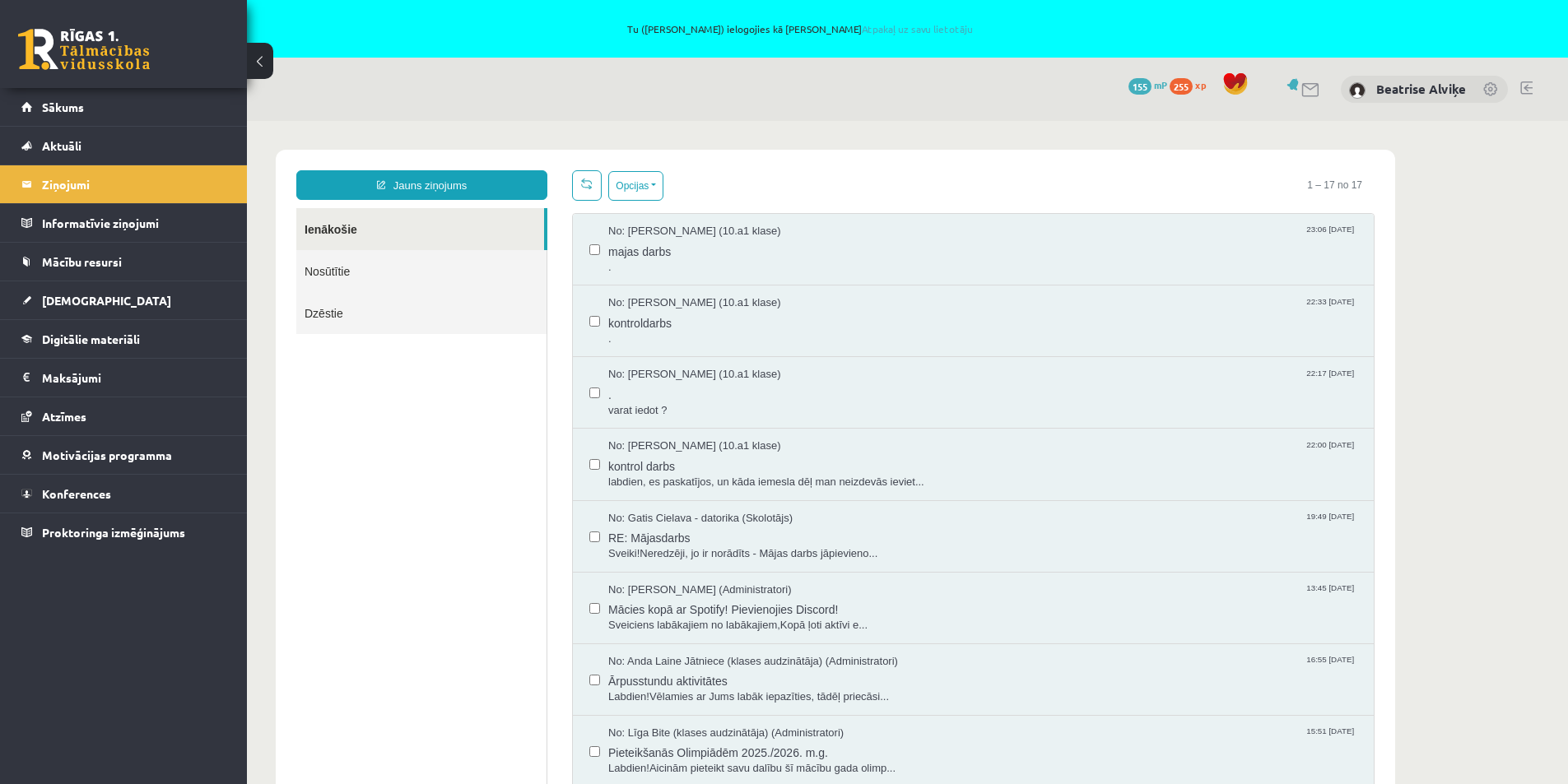
scroll to position [0, 0]
click at [739, 522] on span "No: Gatis Cielava - datorika (Skolotājs)" at bounding box center [700, 518] width 184 height 16
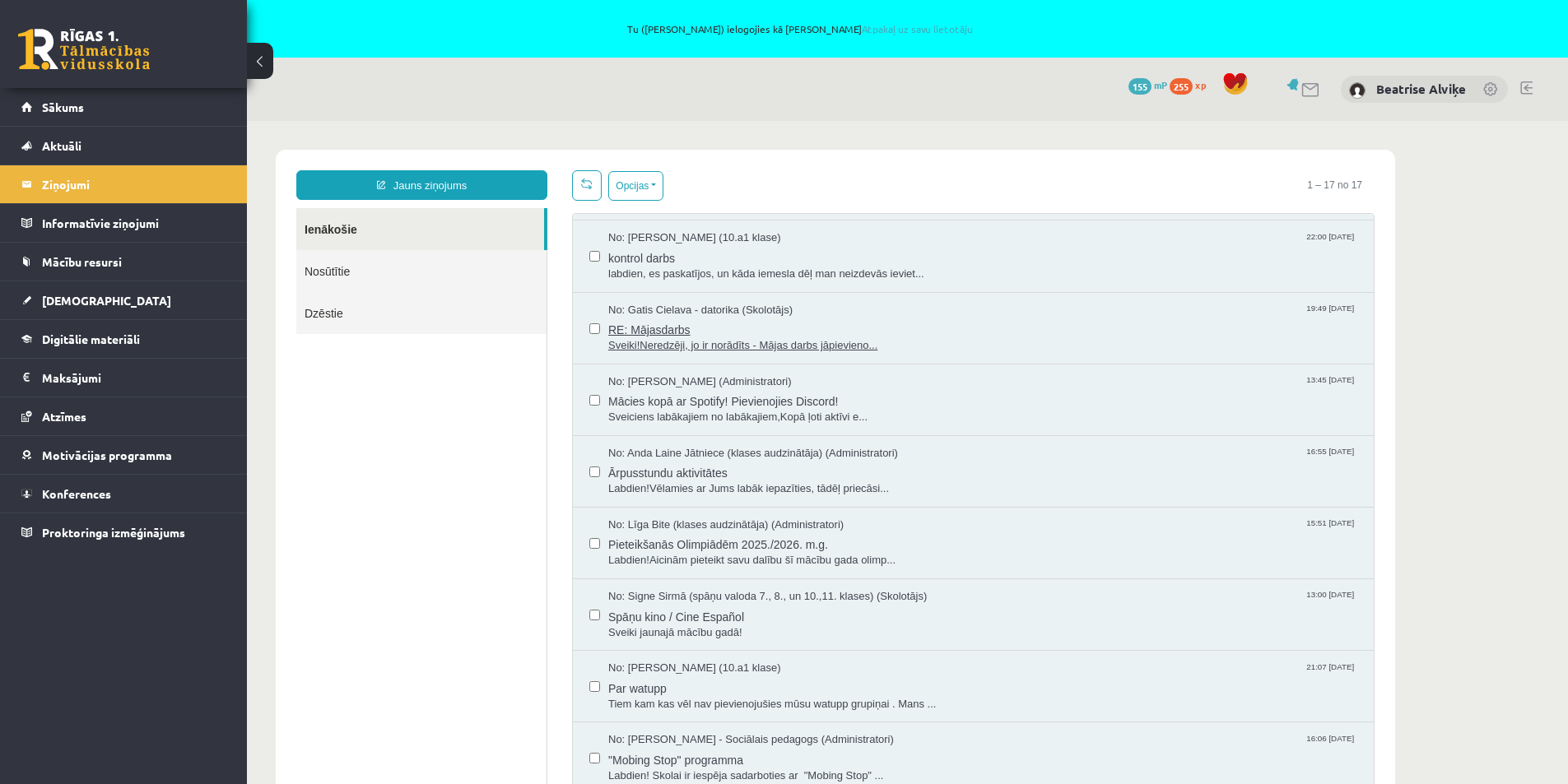
scroll to position [247, 0]
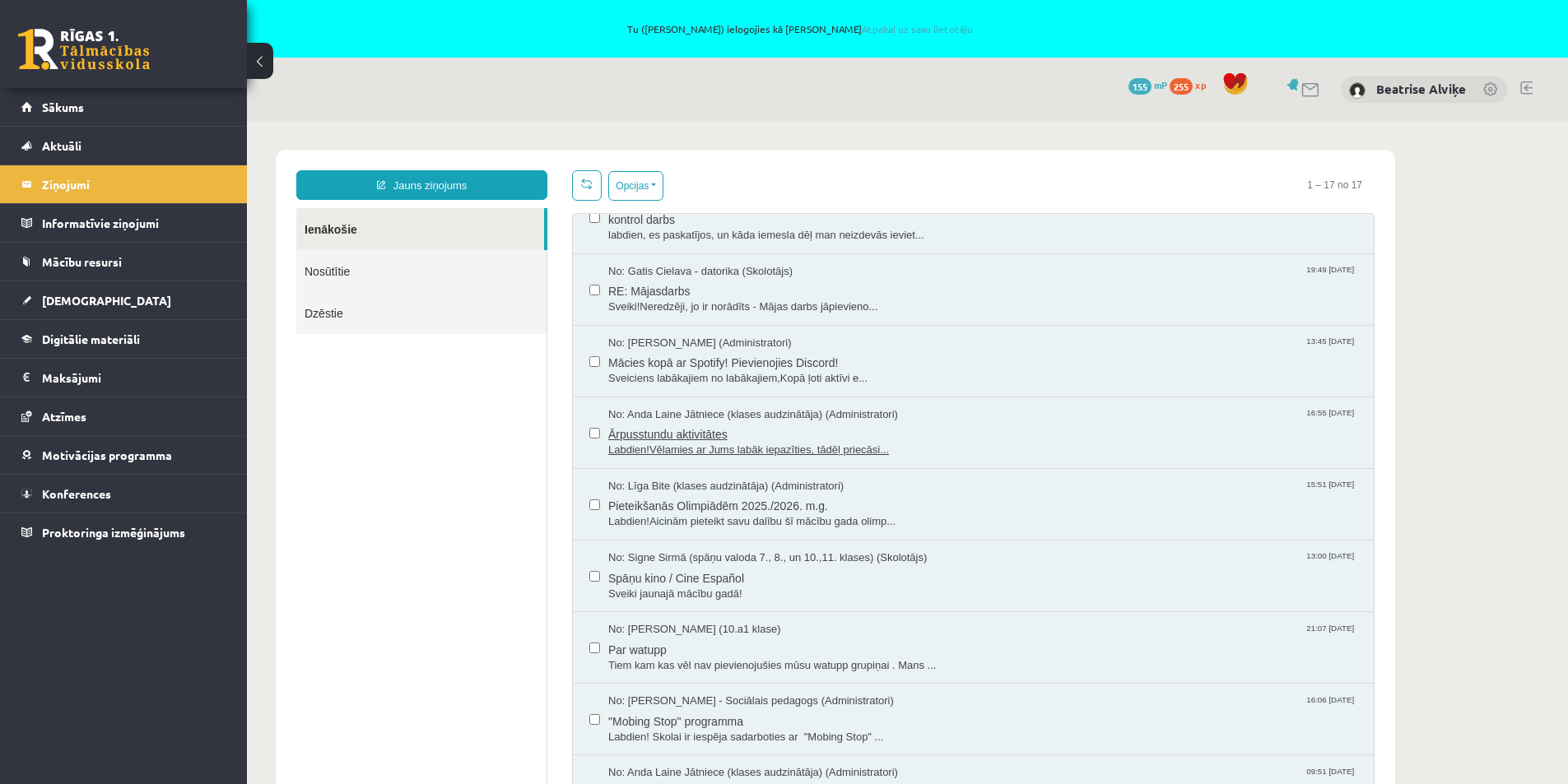
click at [748, 426] on span "Ārpusstundu aktivitātes" at bounding box center [983, 432] width 749 height 20
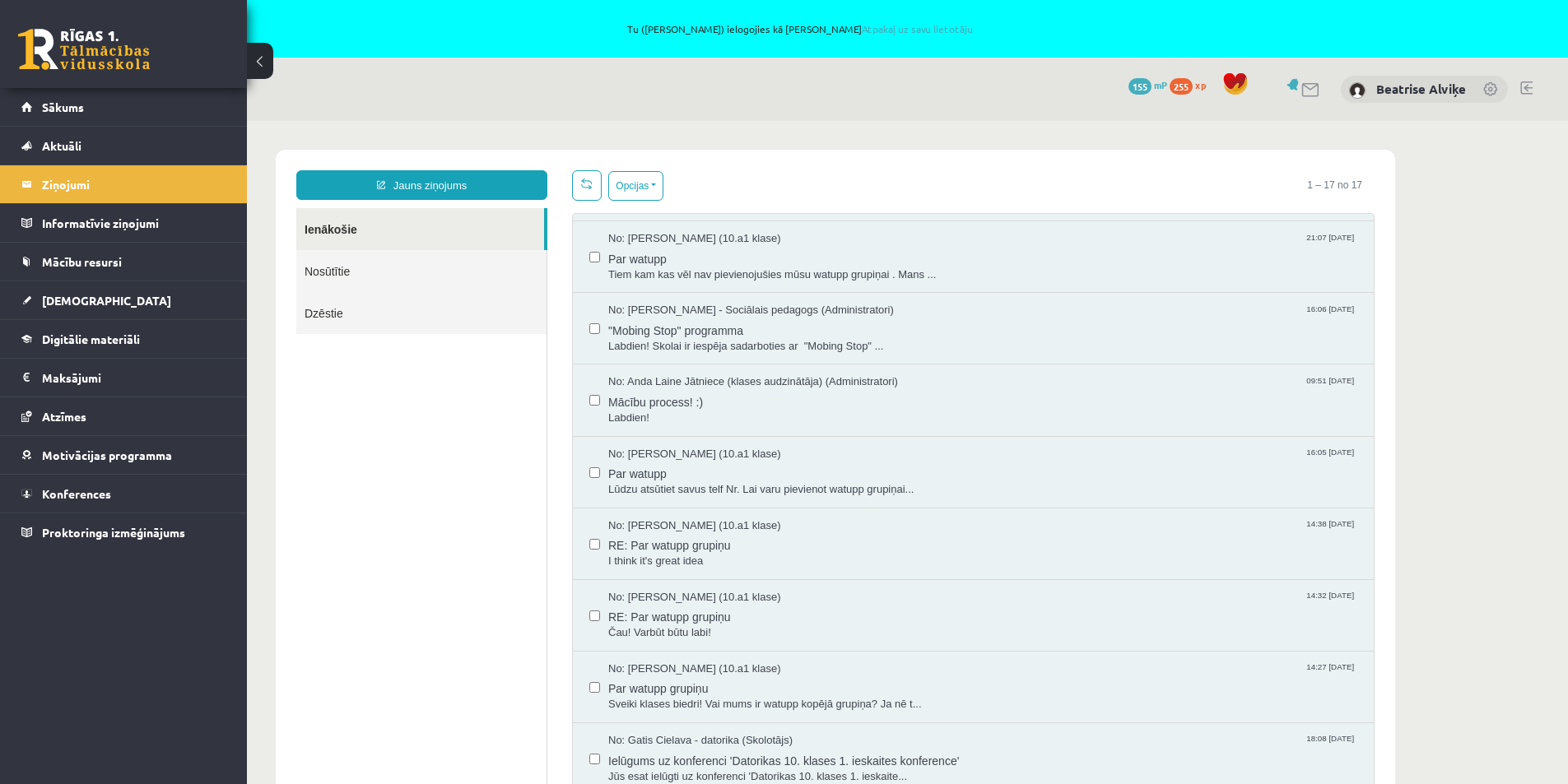
scroll to position [639, 0]
click at [637, 404] on span "Mācību process! :)" at bounding box center [983, 399] width 749 height 20
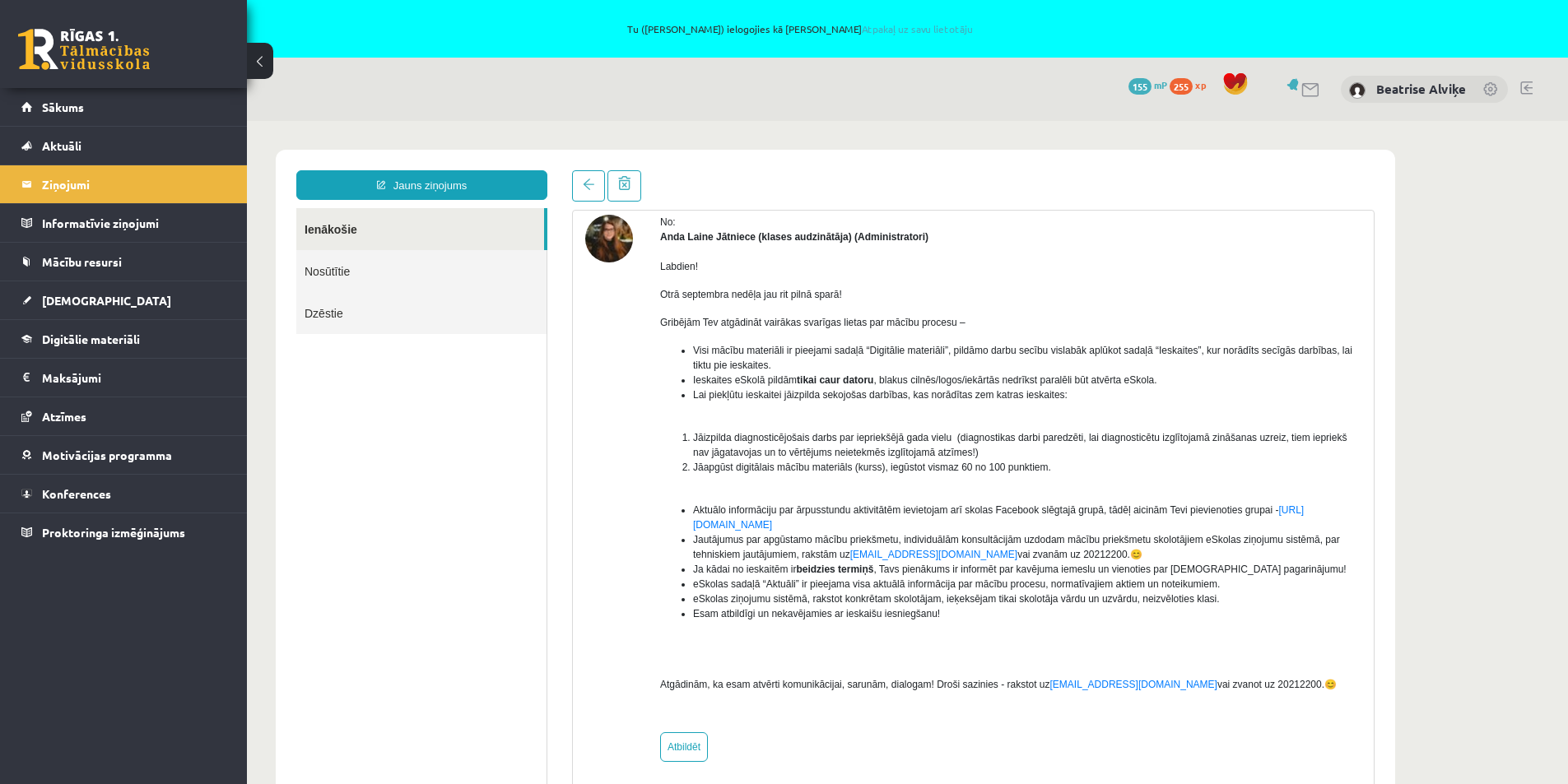
scroll to position [0, 0]
click at [67, 106] on span "Sākums" at bounding box center [62, 107] width 42 height 15
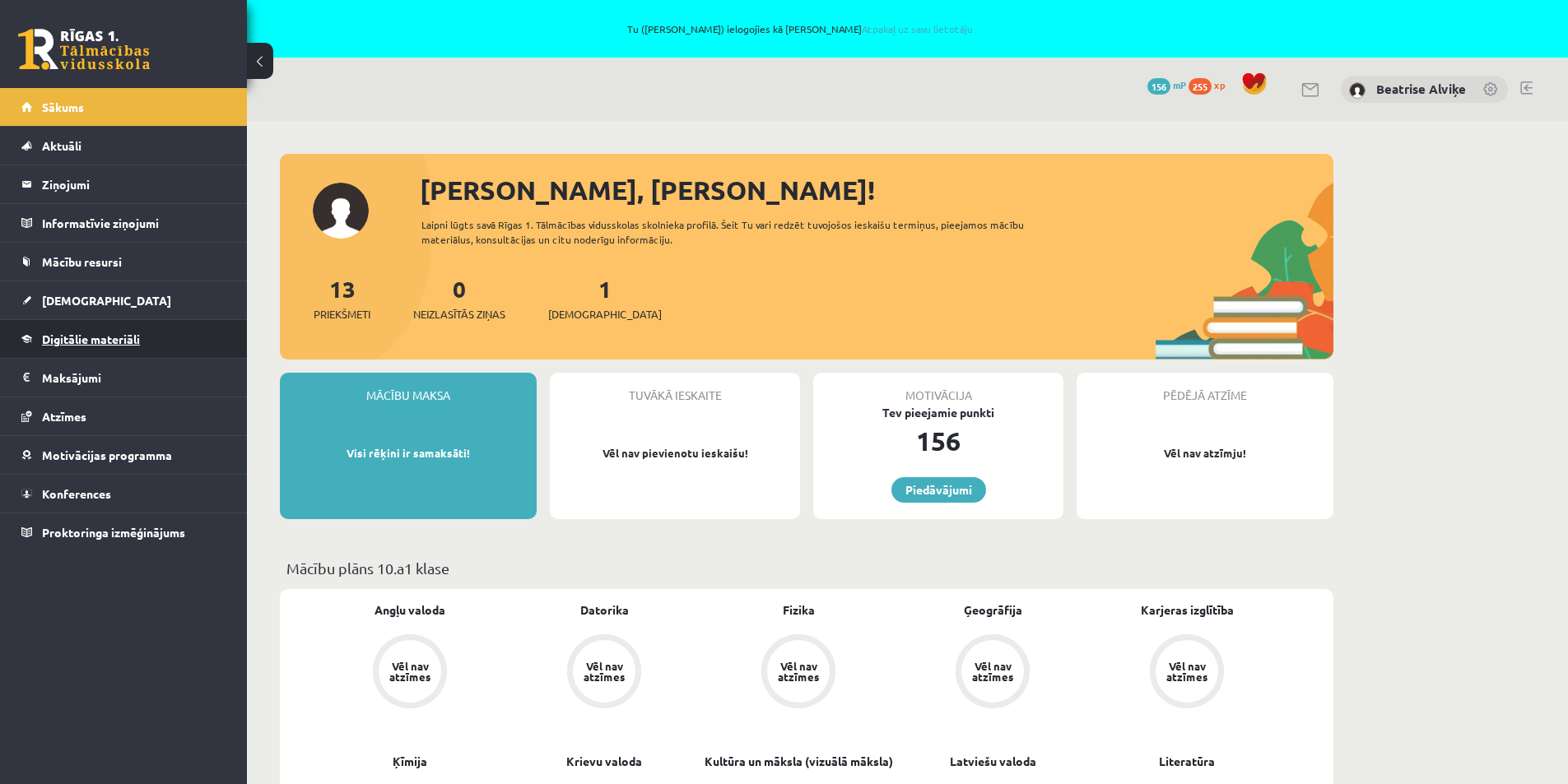
click at [81, 339] on span "Digitālie materiāli" at bounding box center [91, 339] width 98 height 15
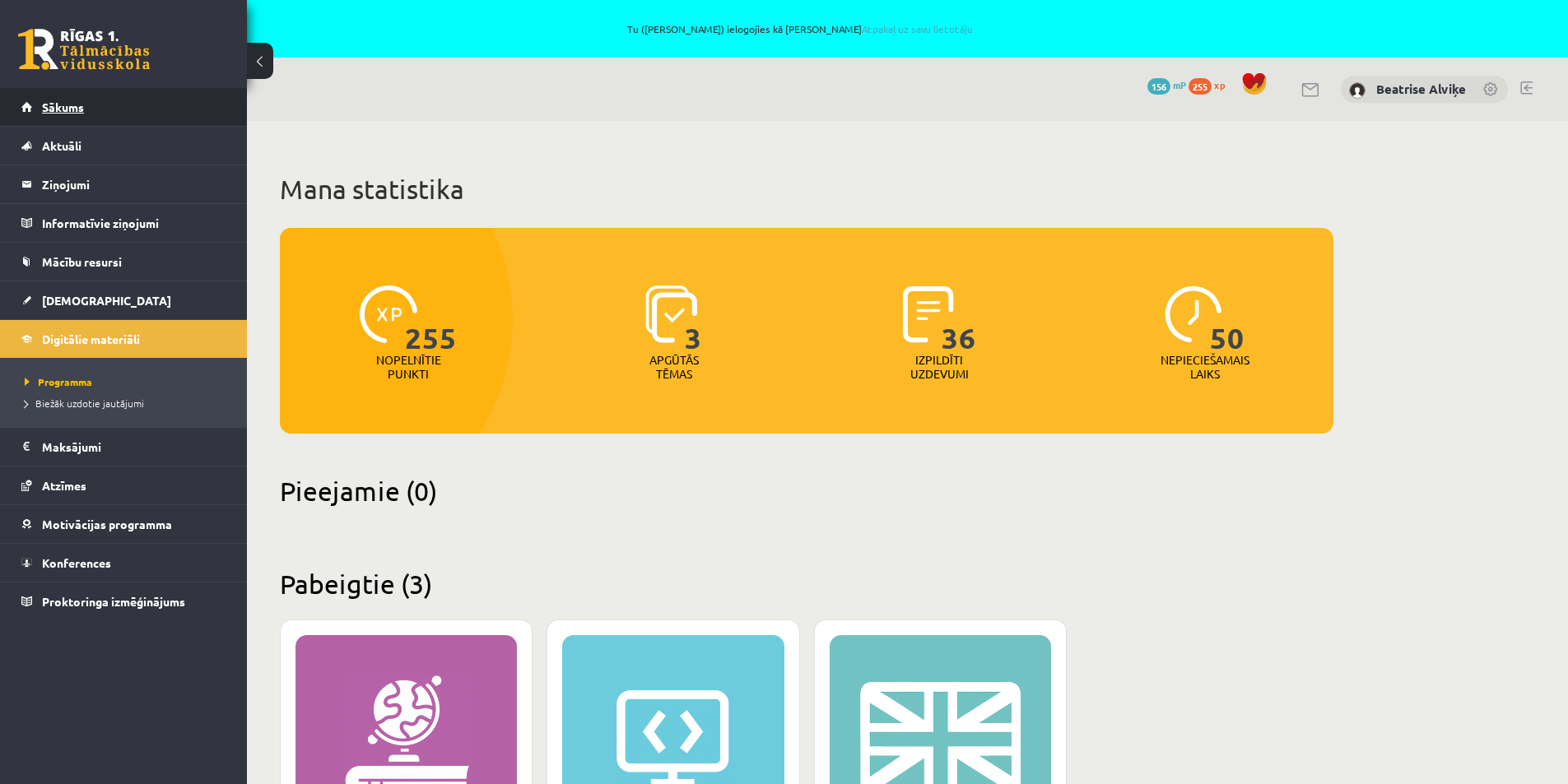
click at [60, 99] on link "Sākums" at bounding box center [123, 106] width 205 height 38
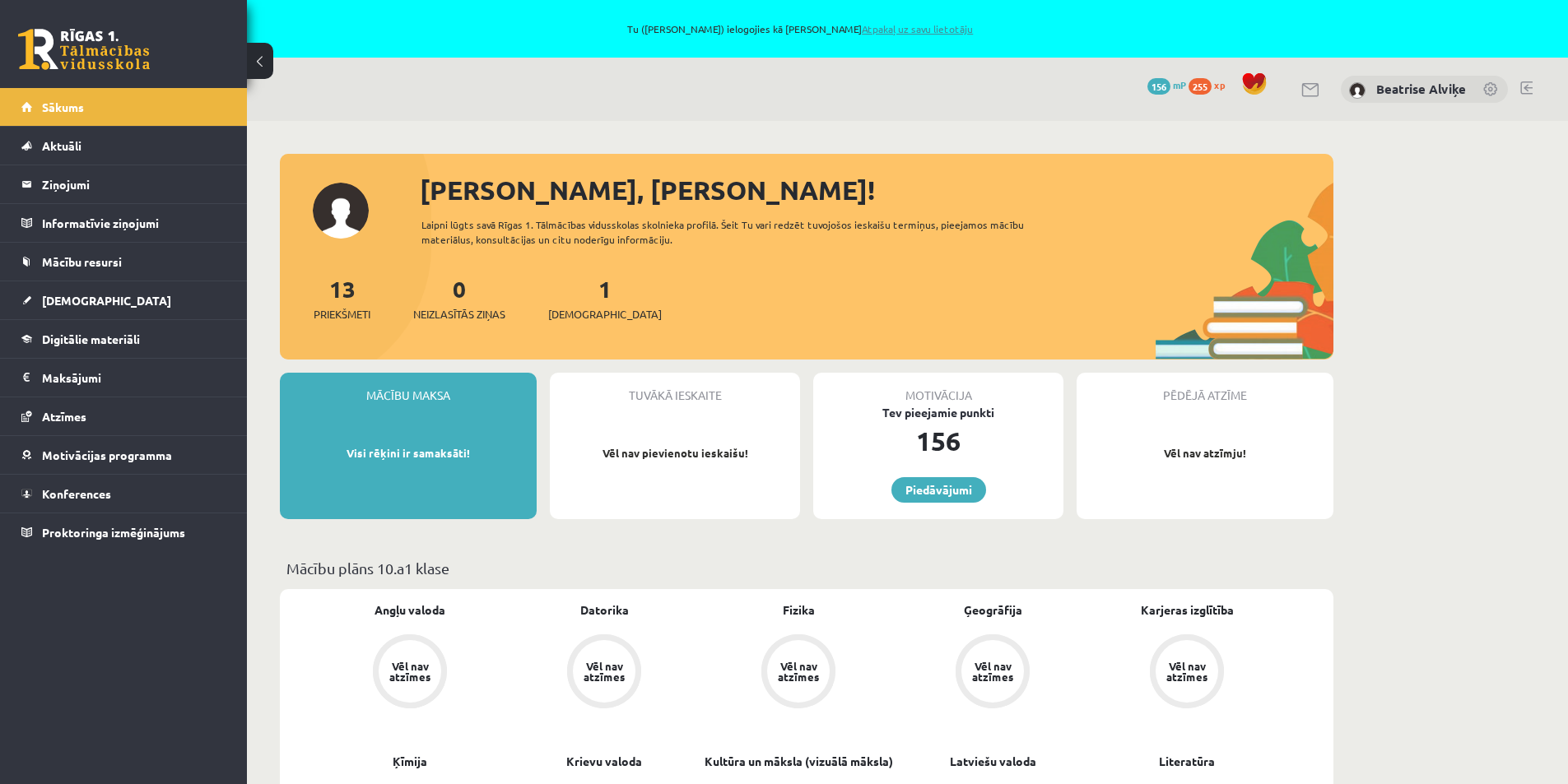
click at [902, 26] on link "Atpakaļ uz savu lietotāju" at bounding box center [918, 29] width 111 height 13
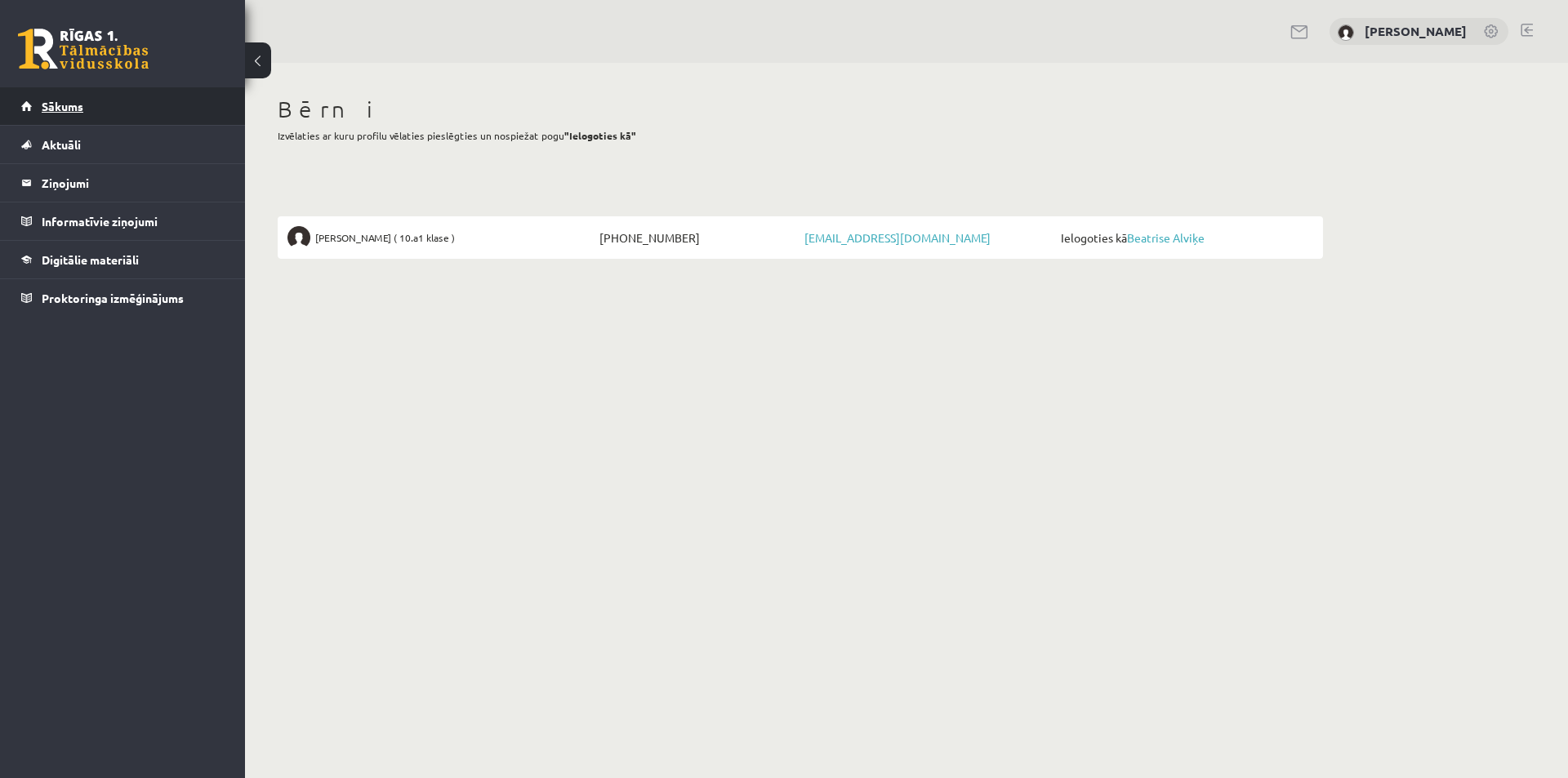
click at [62, 112] on span "Sākums" at bounding box center [62, 107] width 41 height 15
click at [1530, 28] on link at bounding box center [1526, 30] width 12 height 13
